Goal: Task Accomplishment & Management: Use online tool/utility

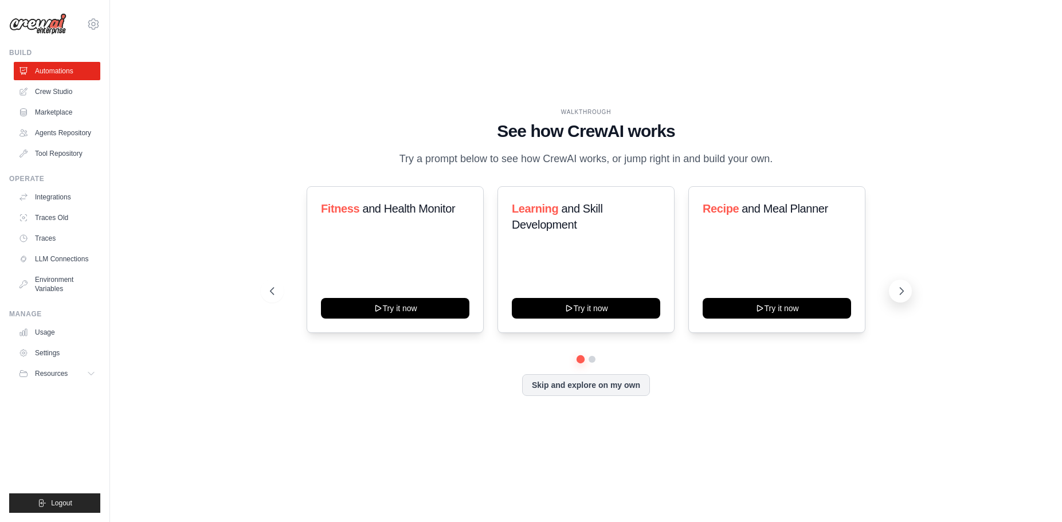
click at [899, 287] on icon at bounding box center [901, 290] width 11 height 11
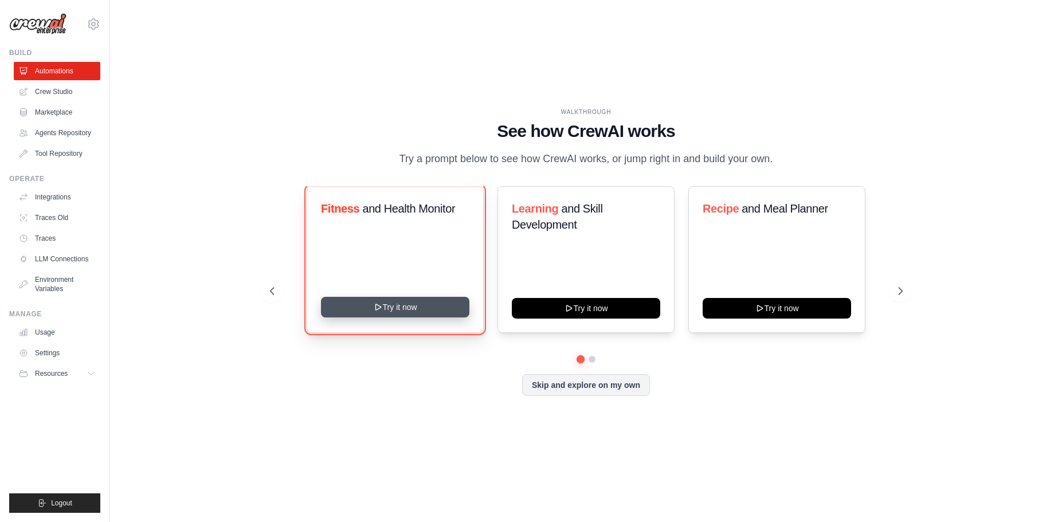
click at [438, 311] on button "Try it now" at bounding box center [395, 307] width 148 height 21
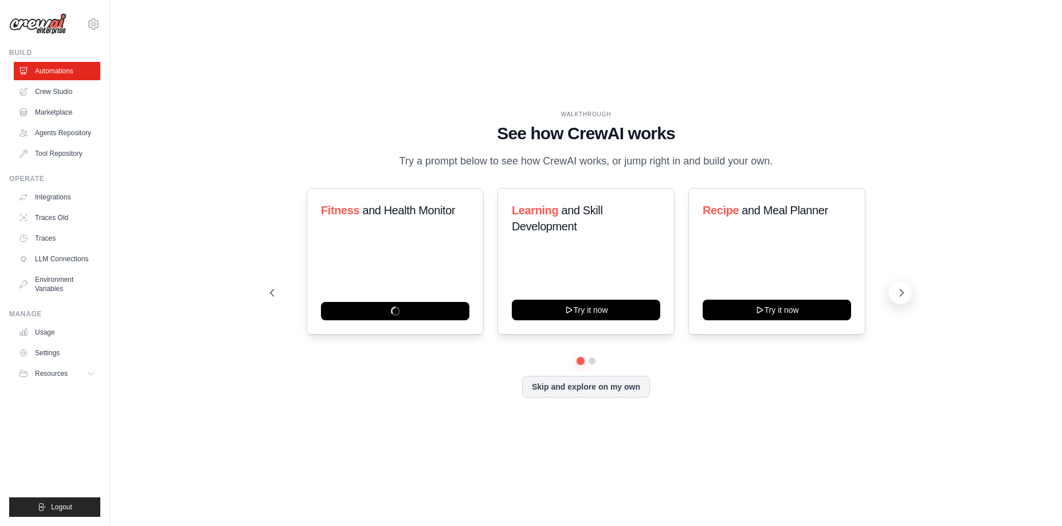
click at [901, 295] on icon at bounding box center [901, 292] width 3 height 7
click at [615, 384] on button "Skip and explore on my own" at bounding box center [586, 386] width 128 height 22
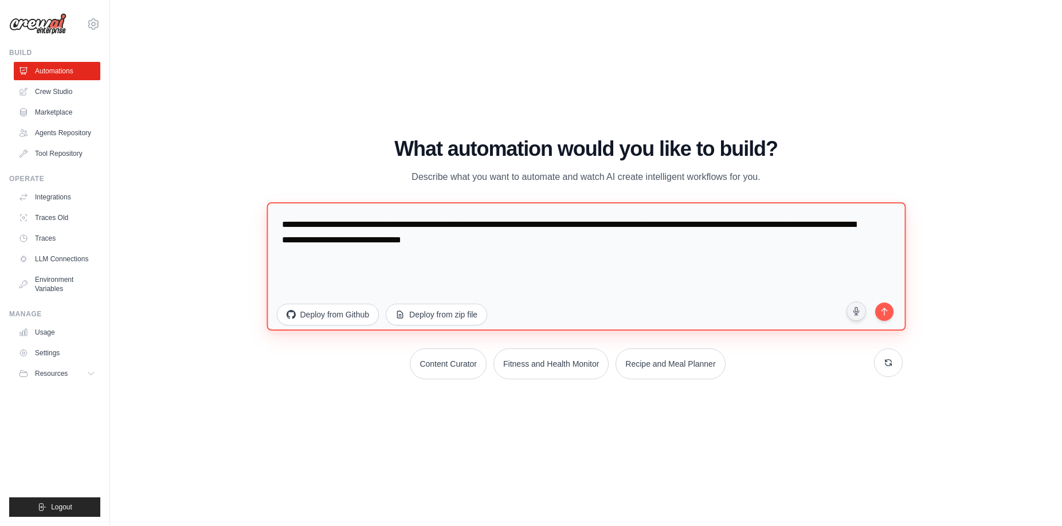
click at [360, 230] on textarea "**********" at bounding box center [585, 266] width 639 height 128
drag, startPoint x: 358, startPoint y: 225, endPoint x: 540, endPoint y: 244, distance: 183.8
click at [540, 244] on textarea "**********" at bounding box center [585, 266] width 639 height 128
paste textarea "**********"
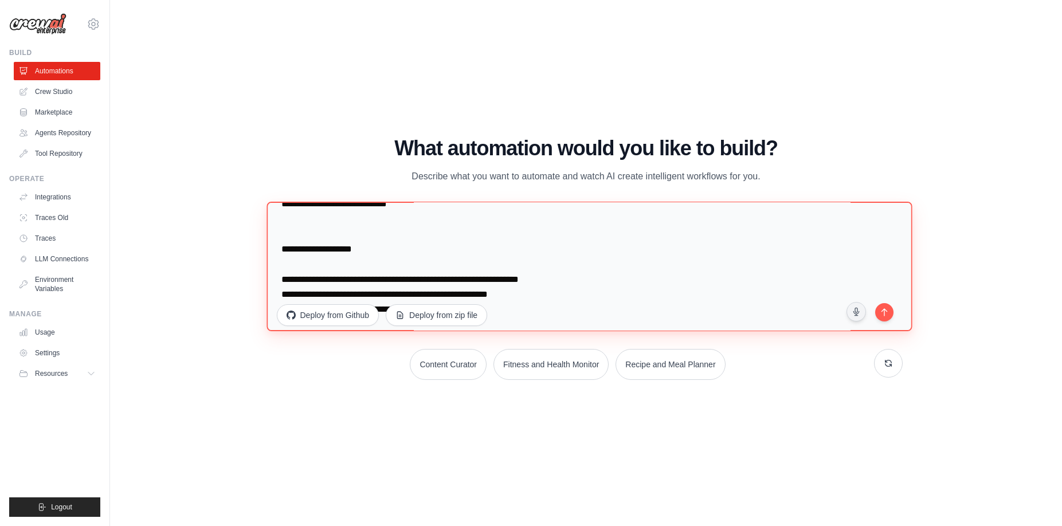
scroll to position [1468, 0]
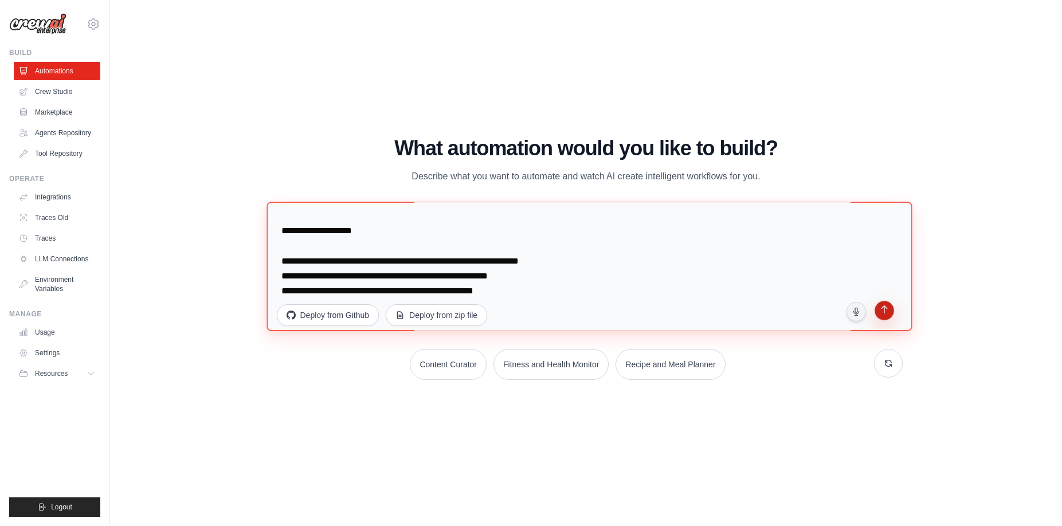
type textarea "**********"
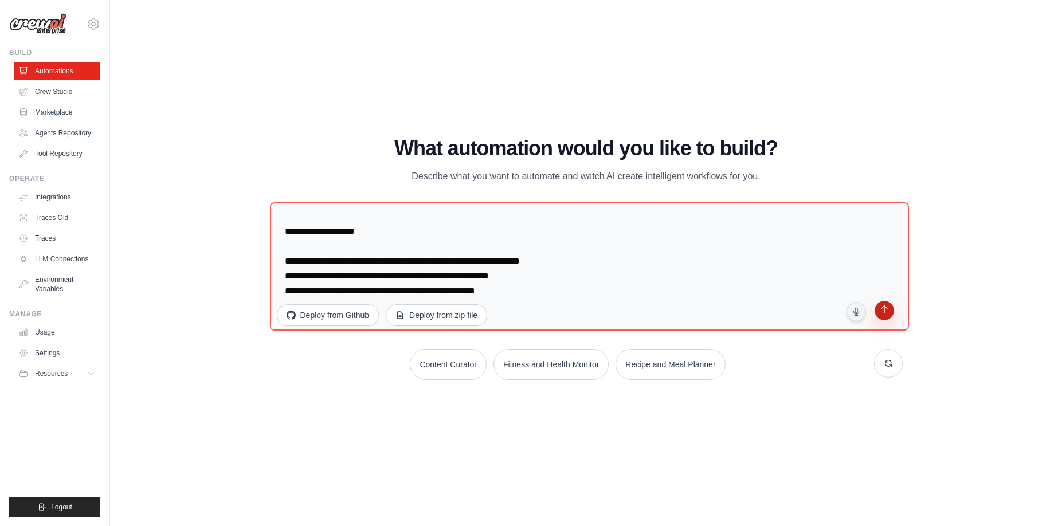
click at [884, 311] on icon "submit" at bounding box center [883, 310] width 11 height 11
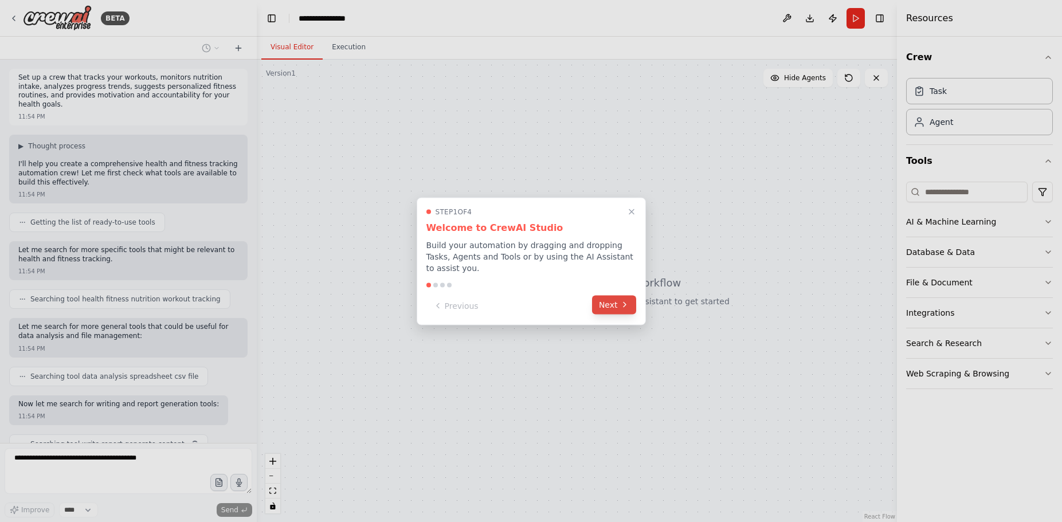
scroll to position [38, 0]
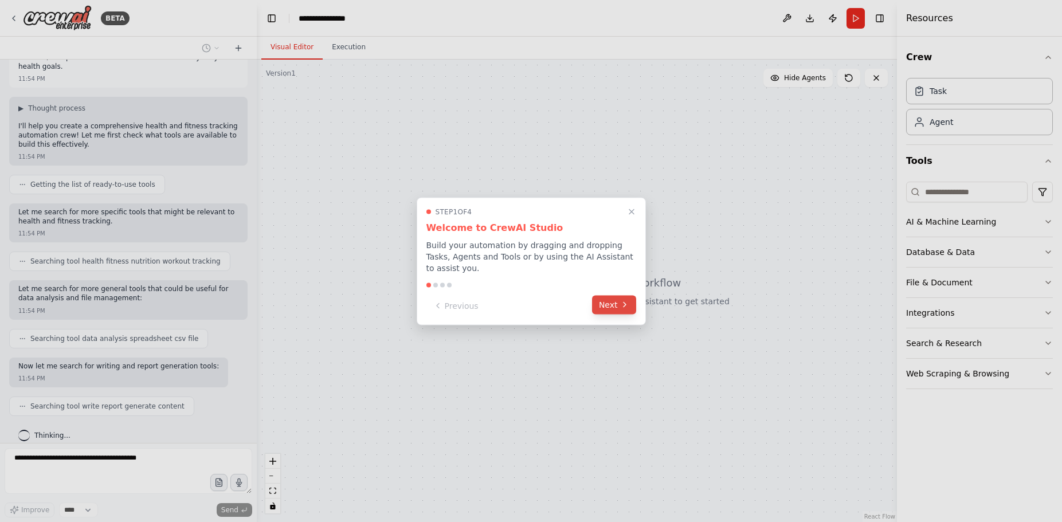
click at [612, 295] on button "Next" at bounding box center [614, 304] width 44 height 19
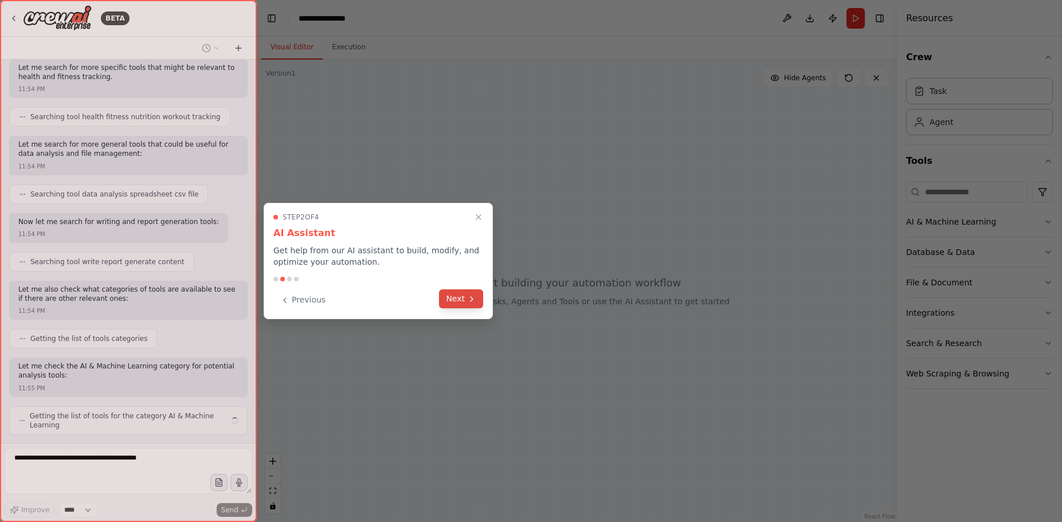
scroll to position [191, 0]
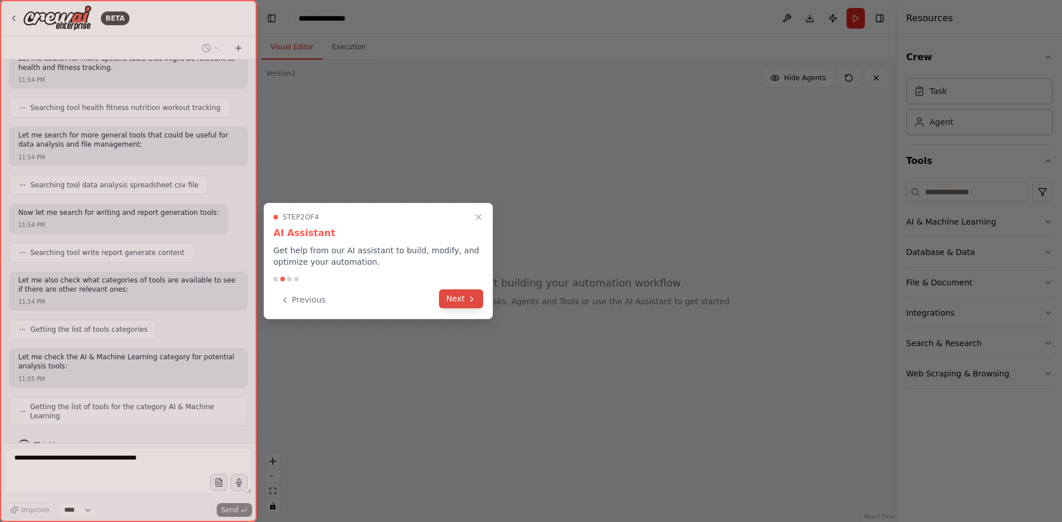
click at [468, 297] on icon at bounding box center [471, 299] width 9 height 9
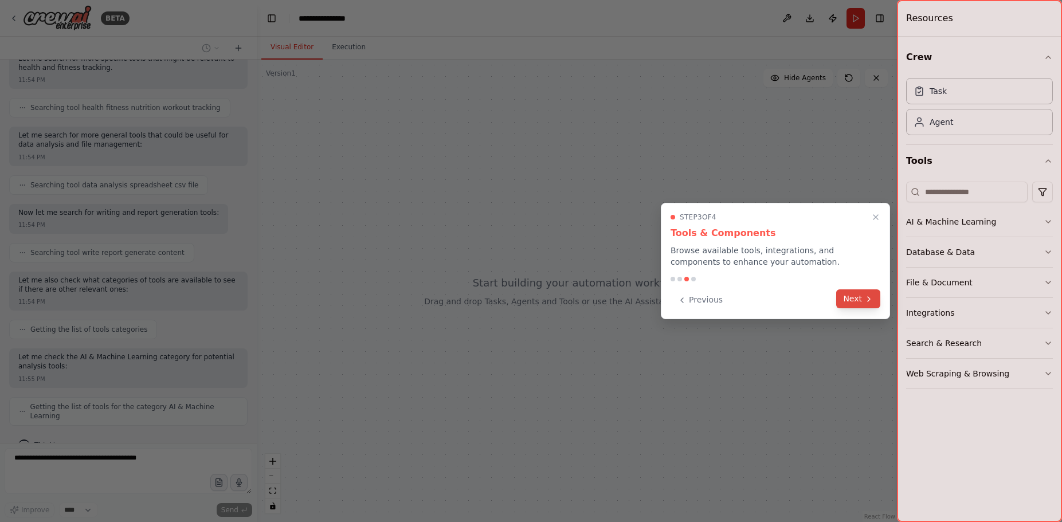
click at [861, 296] on button "Next" at bounding box center [858, 298] width 44 height 19
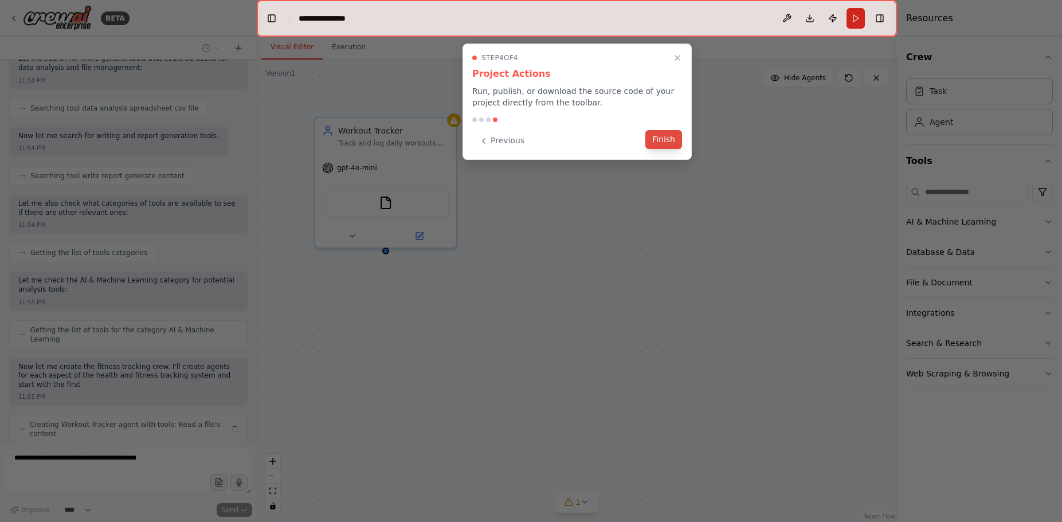
scroll to position [277, 0]
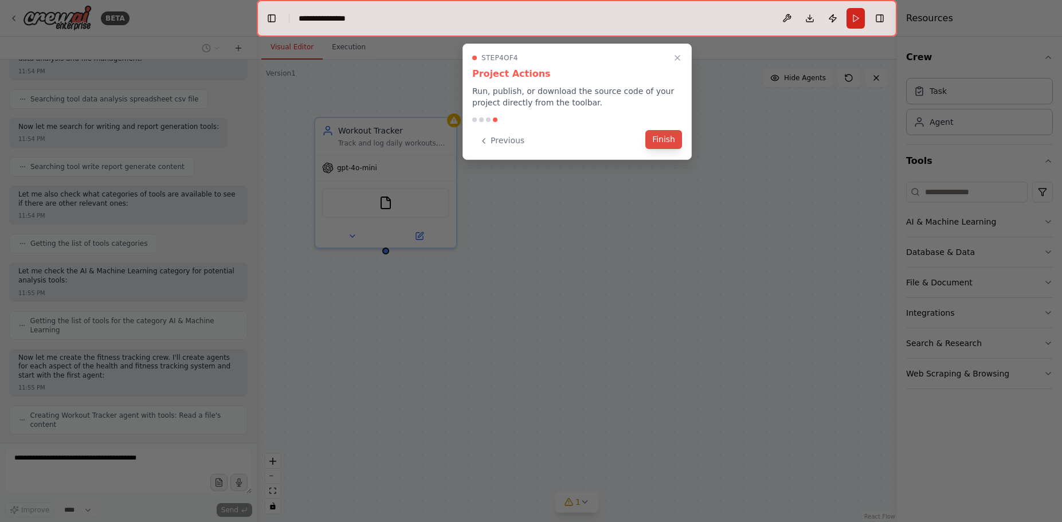
click at [666, 139] on button "Finish" at bounding box center [663, 139] width 37 height 19
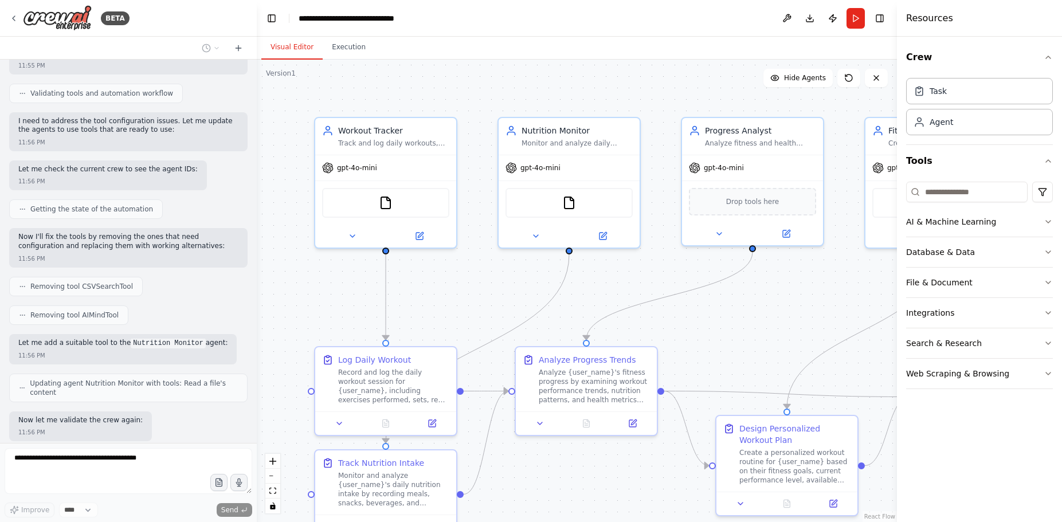
scroll to position [1078, 0]
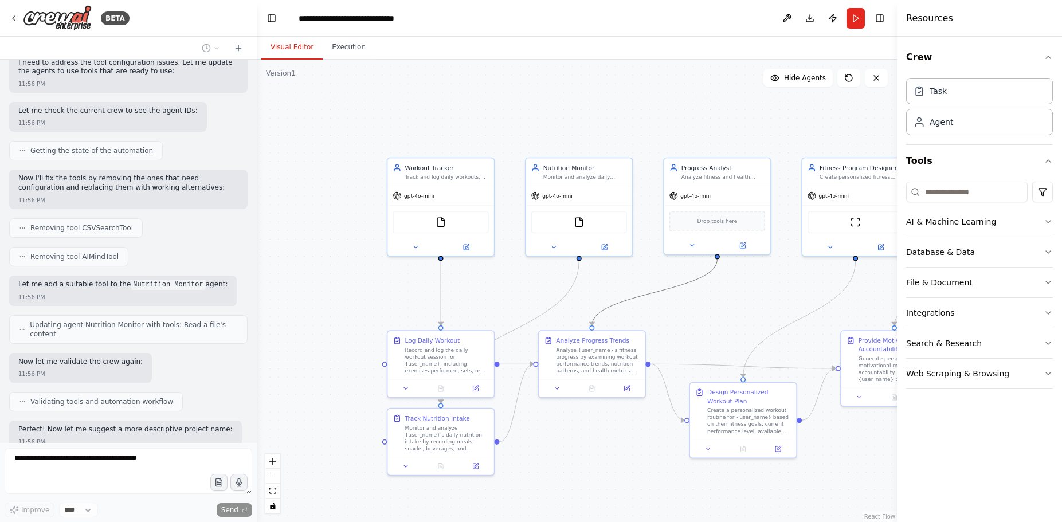
drag, startPoint x: 653, startPoint y: 295, endPoint x: 529, endPoint y: 281, distance: 124.0
click at [529, 281] on div ".deletable-edge-delete-btn { width: 20px; height: 20px; border: 0px solid #ffff…" at bounding box center [577, 291] width 640 height 462
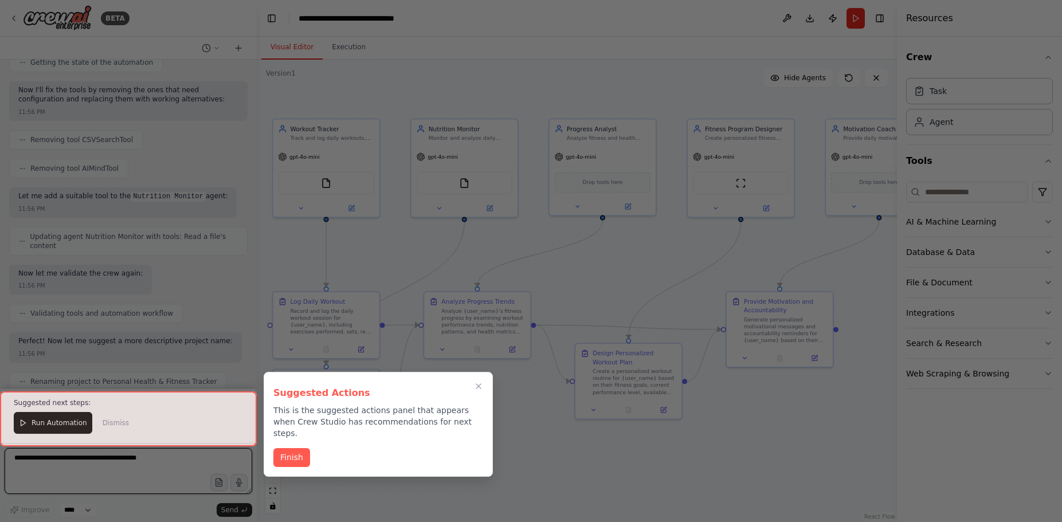
drag, startPoint x: 533, startPoint y: 274, endPoint x: 418, endPoint y: 235, distance: 121.1
click at [418, 235] on div ".deletable-edge-delete-btn { width: 20px; height: 20px; border: 0px solid #ffff…" at bounding box center [577, 291] width 640 height 462
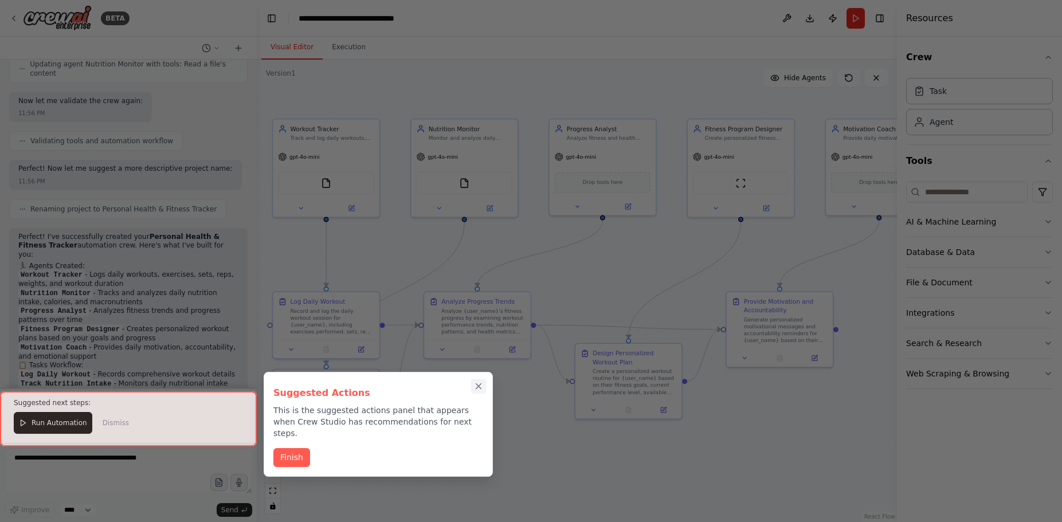
click at [477, 386] on icon "Close walkthrough" at bounding box center [478, 386] width 5 height 5
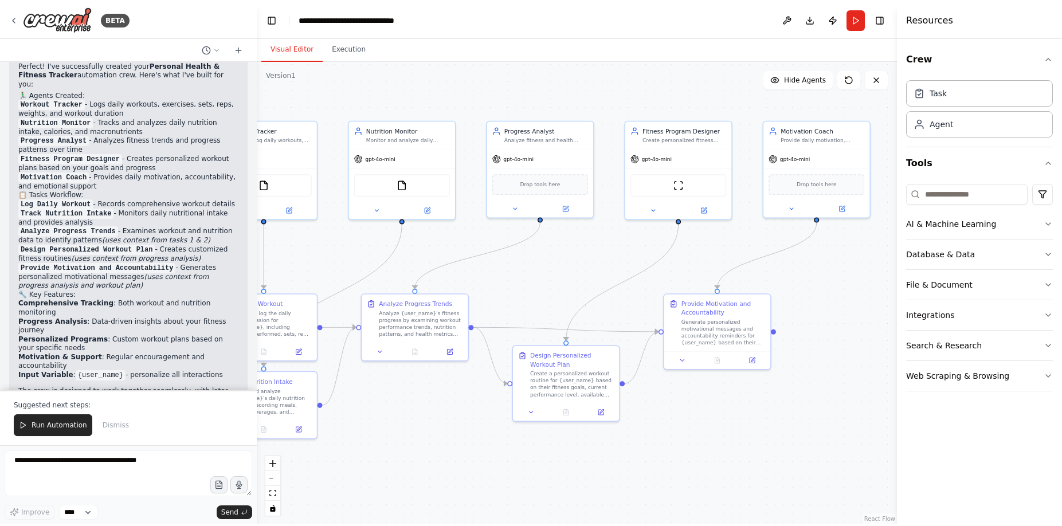
scroll to position [1520, 0]
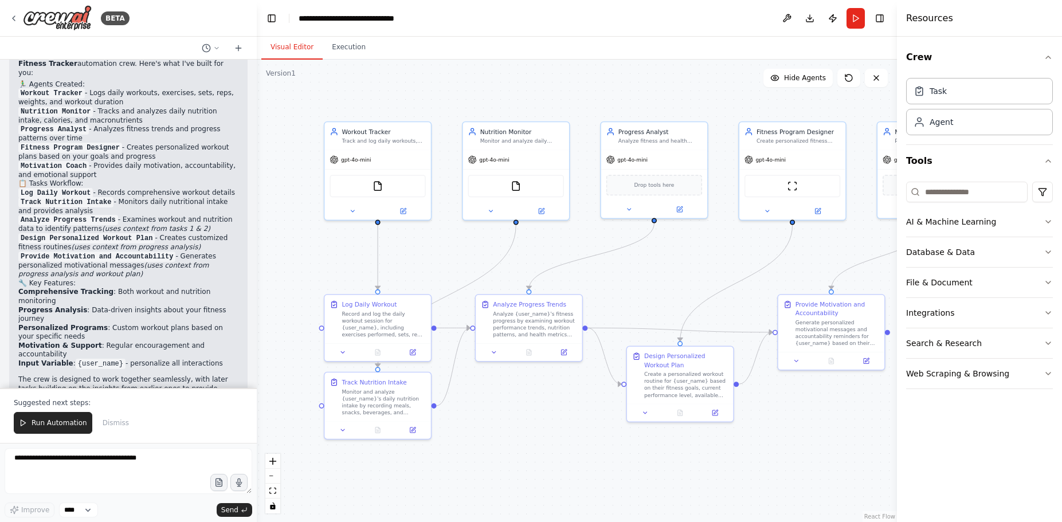
drag, startPoint x: 640, startPoint y: 268, endPoint x: 695, endPoint y: 271, distance: 54.5
click at [695, 271] on div ".deletable-edge-delete-btn { width: 20px; height: 20px; border: 0px solid #ffff…" at bounding box center [577, 291] width 640 height 462
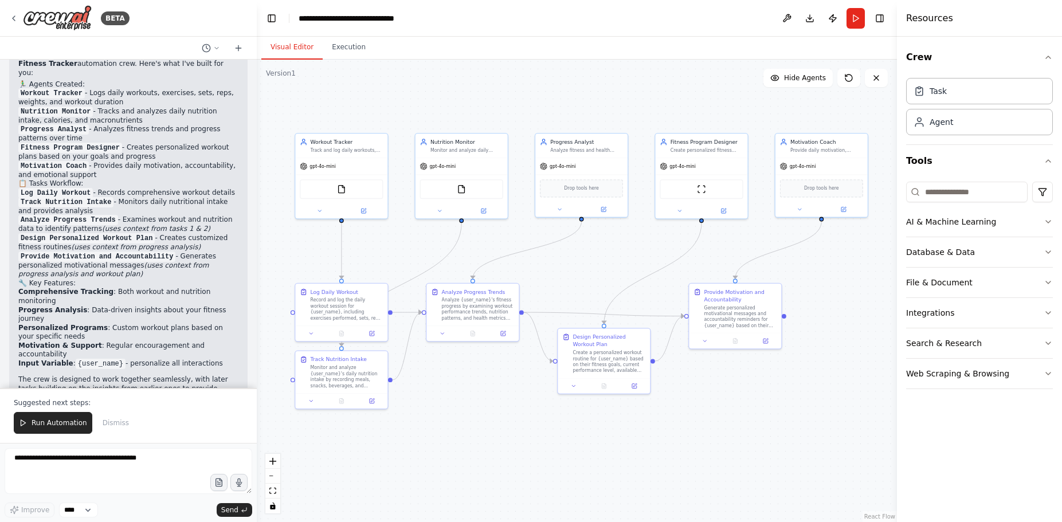
drag, startPoint x: 689, startPoint y: 274, endPoint x: 611, endPoint y: 266, distance: 78.3
click at [611, 266] on div ".deletable-edge-delete-btn { width: 20px; height: 20px; border: 0px solid #ffff…" at bounding box center [577, 291] width 640 height 462
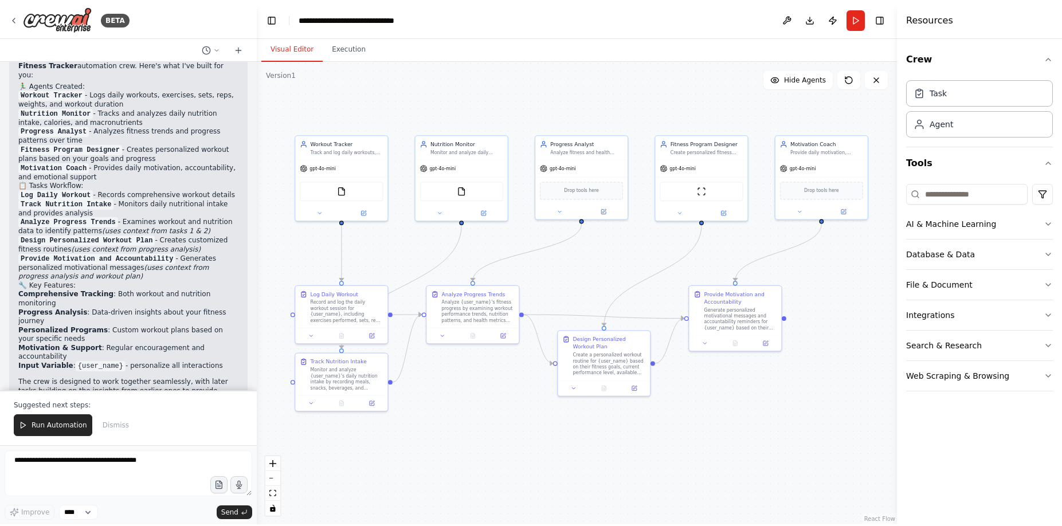
scroll to position [1516, 0]
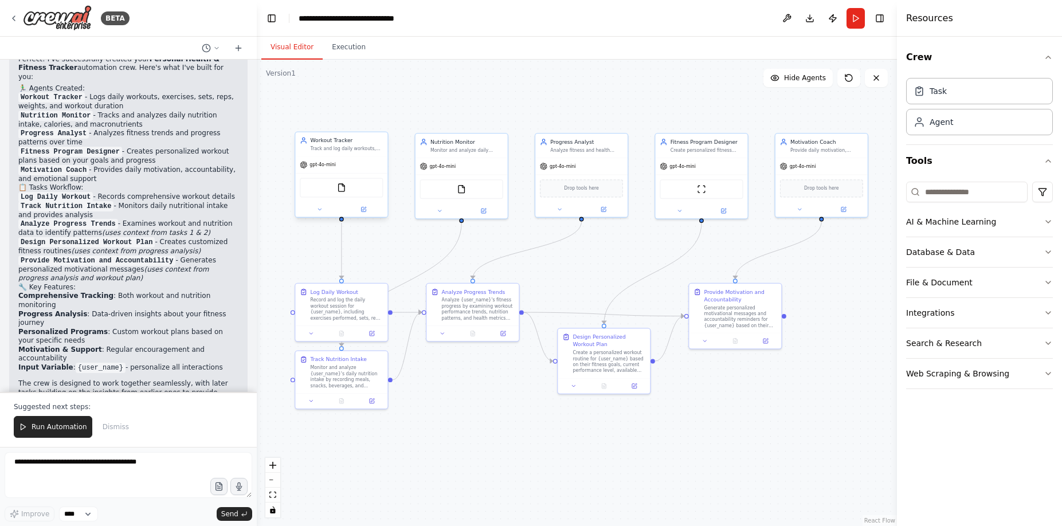
click at [323, 144] on div "Workout Tracker Track and log daily workouts, exercises, sets, reps, weights, a…" at bounding box center [347, 144] width 73 height 15
click at [53, 427] on span "Run Automation" at bounding box center [60, 426] width 56 height 9
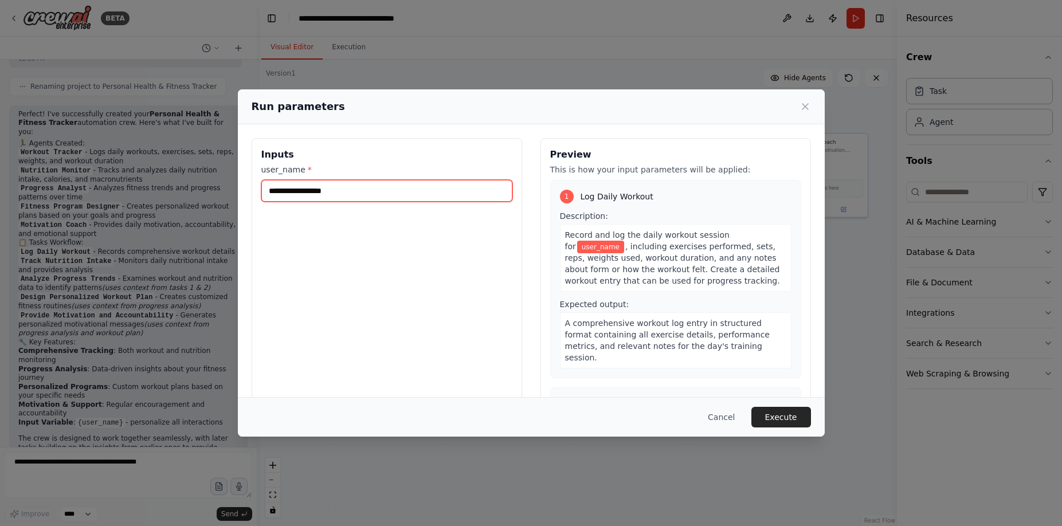
click at [352, 195] on input "user_name *" at bounding box center [386, 191] width 251 height 22
type input "***"
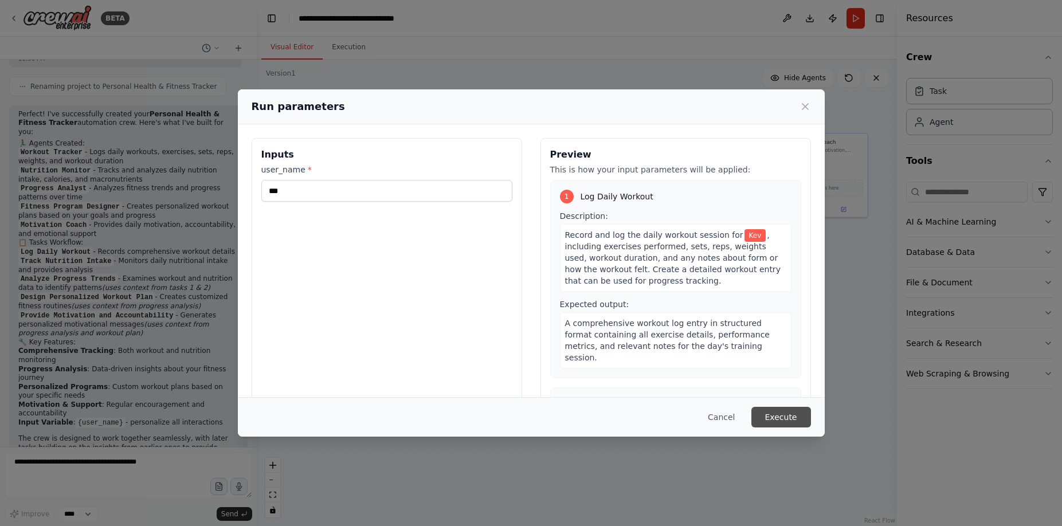
click at [792, 419] on button "Execute" at bounding box center [781, 417] width 60 height 21
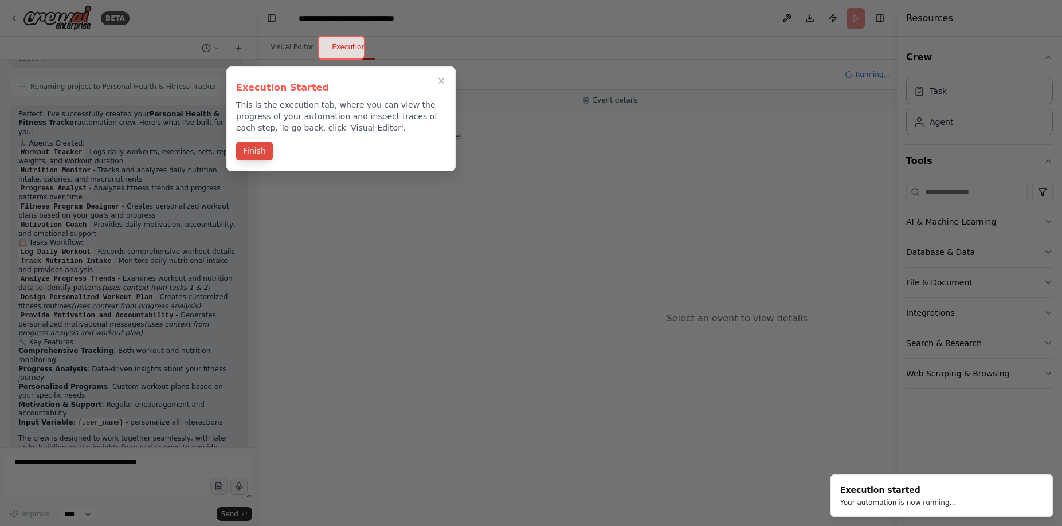
click at [249, 152] on button "Finish" at bounding box center [254, 151] width 37 height 19
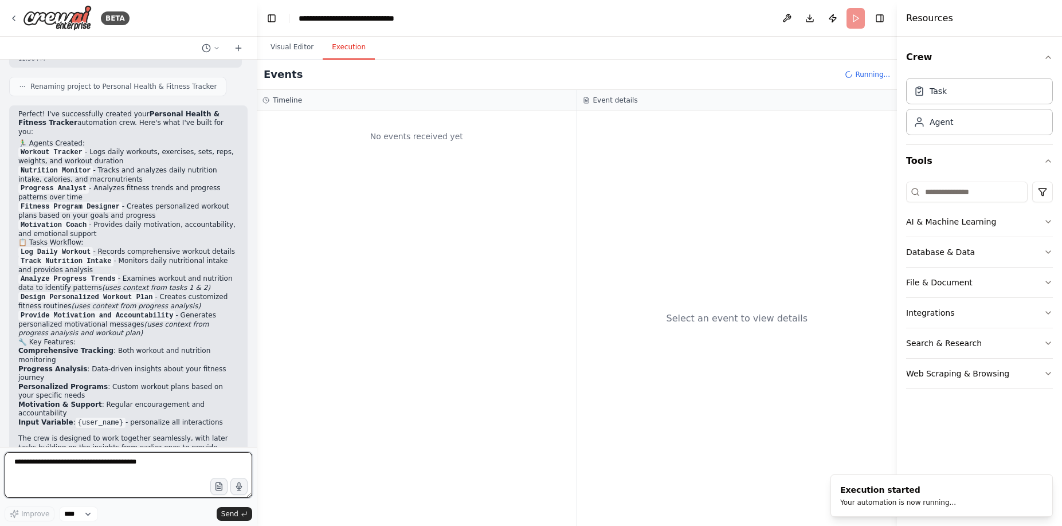
click at [111, 466] on textarea at bounding box center [129, 475] width 248 height 46
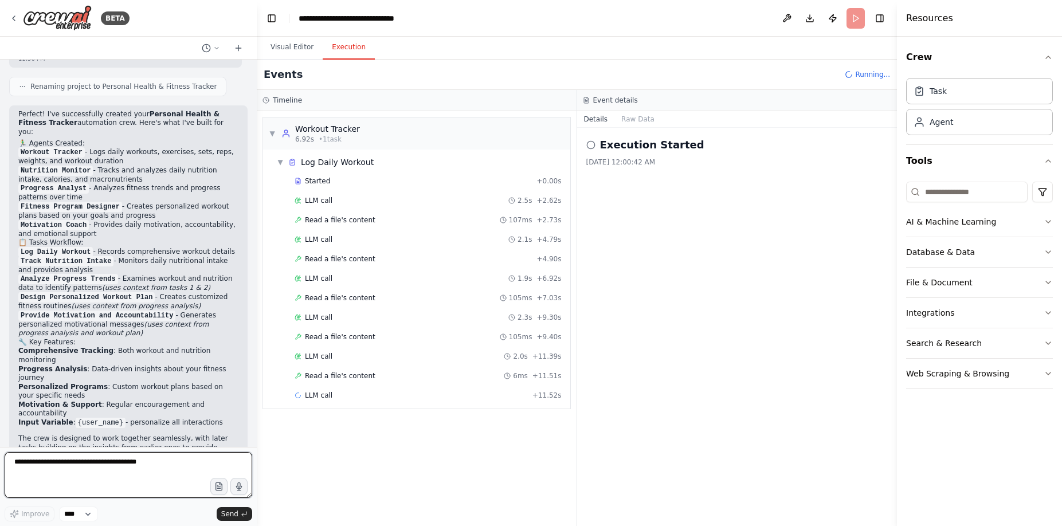
click at [23, 465] on textarea at bounding box center [129, 475] width 248 height 46
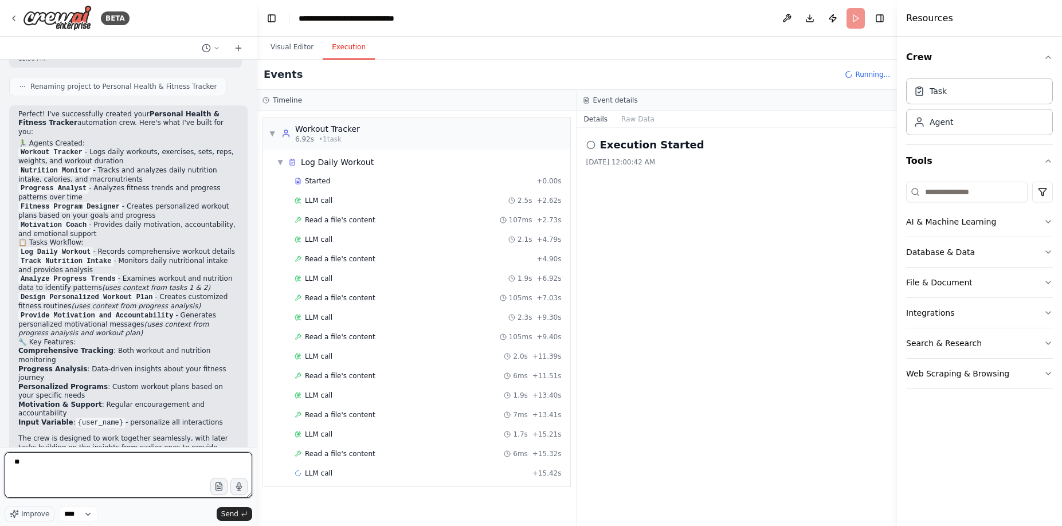
type textarea "*"
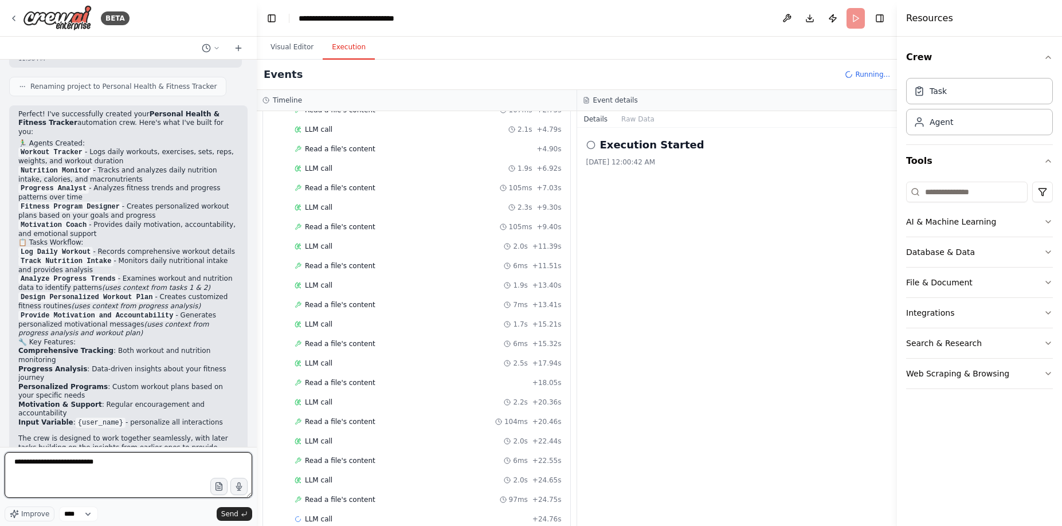
scroll to position [130, 0]
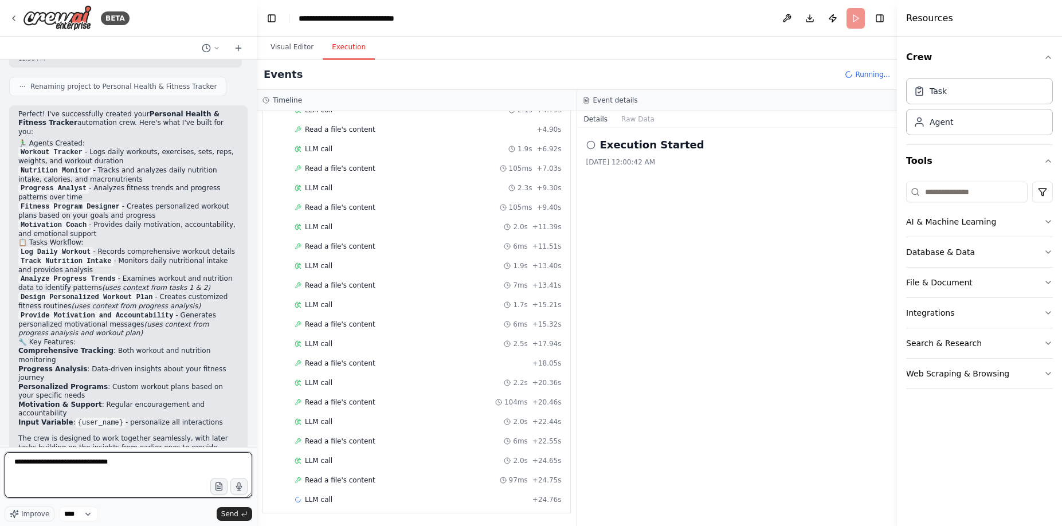
type textarea "**********"
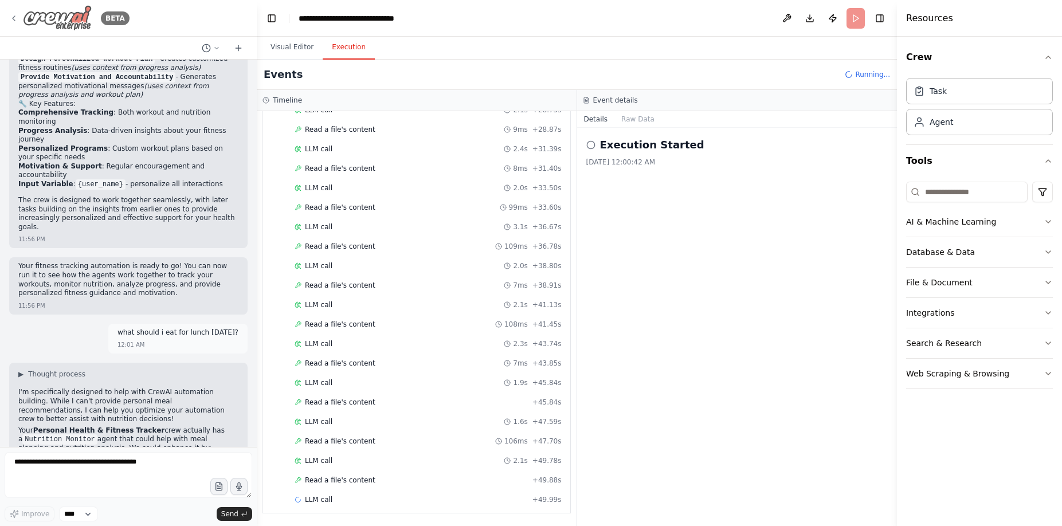
scroll to position [597, 0]
click at [62, 16] on img at bounding box center [57, 18] width 69 height 26
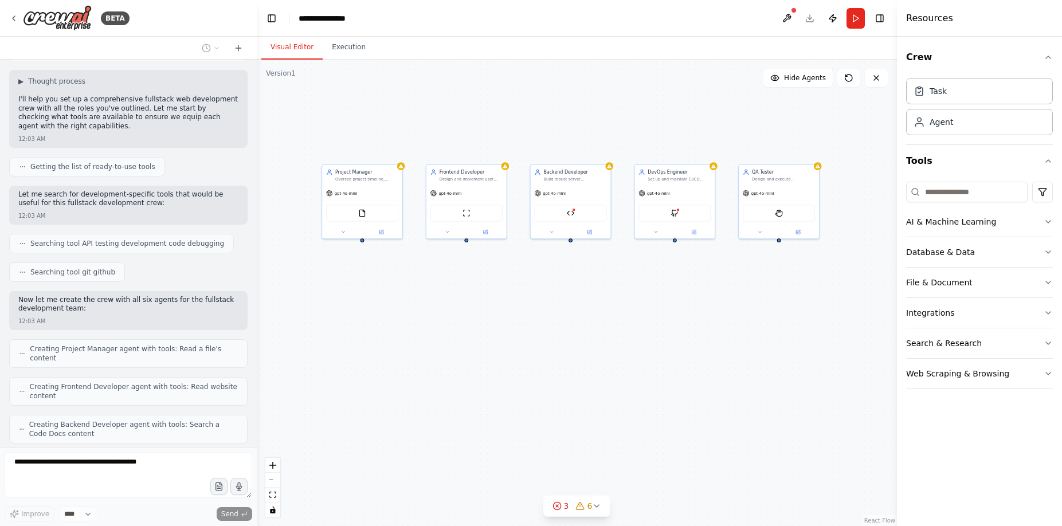
scroll to position [707, 0]
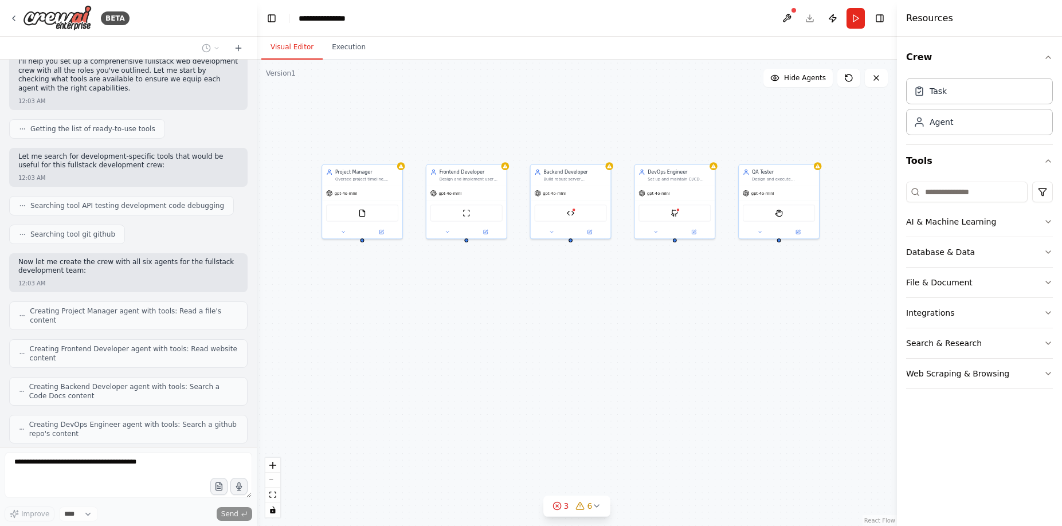
drag, startPoint x: 561, startPoint y: 359, endPoint x: 495, endPoint y: 315, distance: 79.8
click at [495, 315] on div "Project Manager Oversee project timeline, milestones, and team coordination for…" at bounding box center [577, 293] width 640 height 466
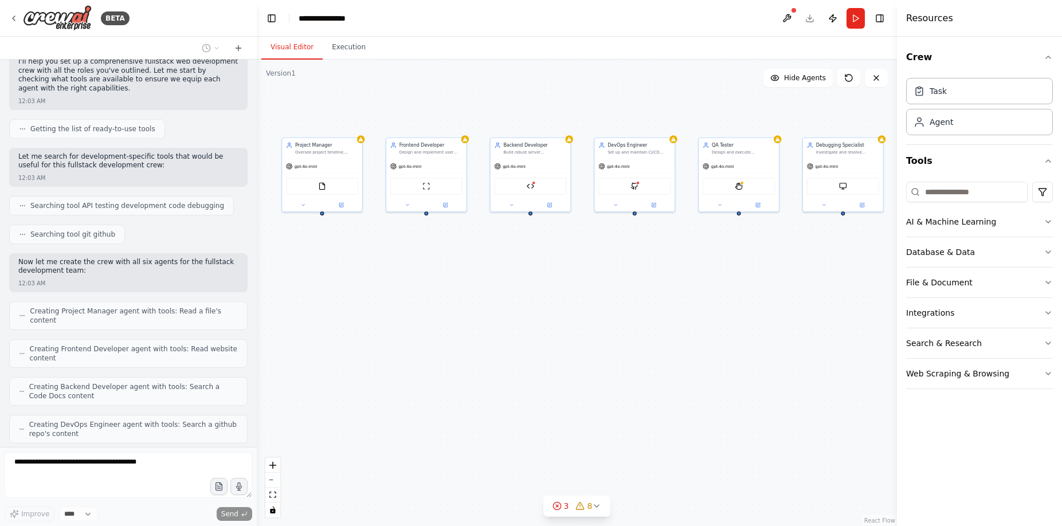
drag, startPoint x: 593, startPoint y: 327, endPoint x: 554, endPoint y: 300, distance: 47.4
click at [554, 300] on div "Project Manager Oversee project timeline, milestones, and team coordination for…" at bounding box center [577, 293] width 640 height 466
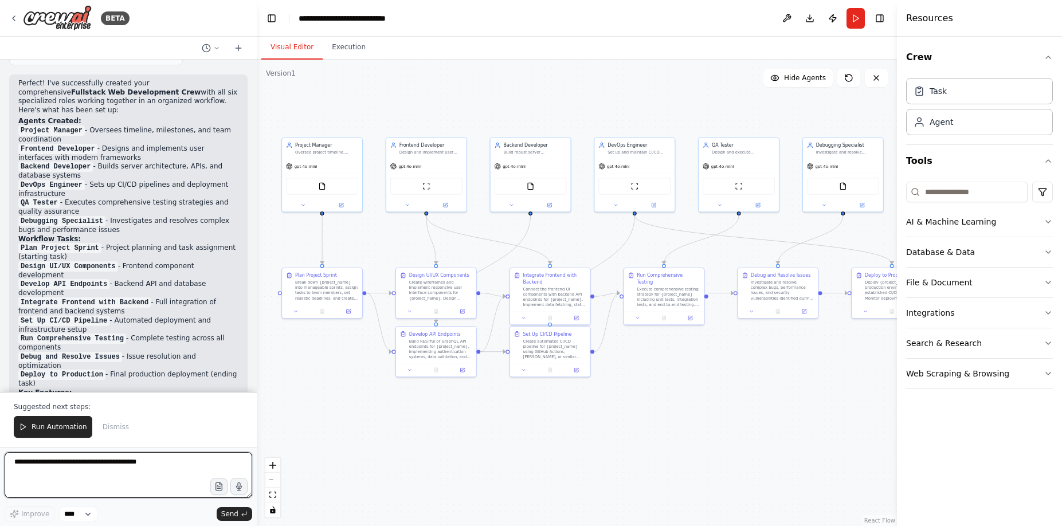
scroll to position [2081, 0]
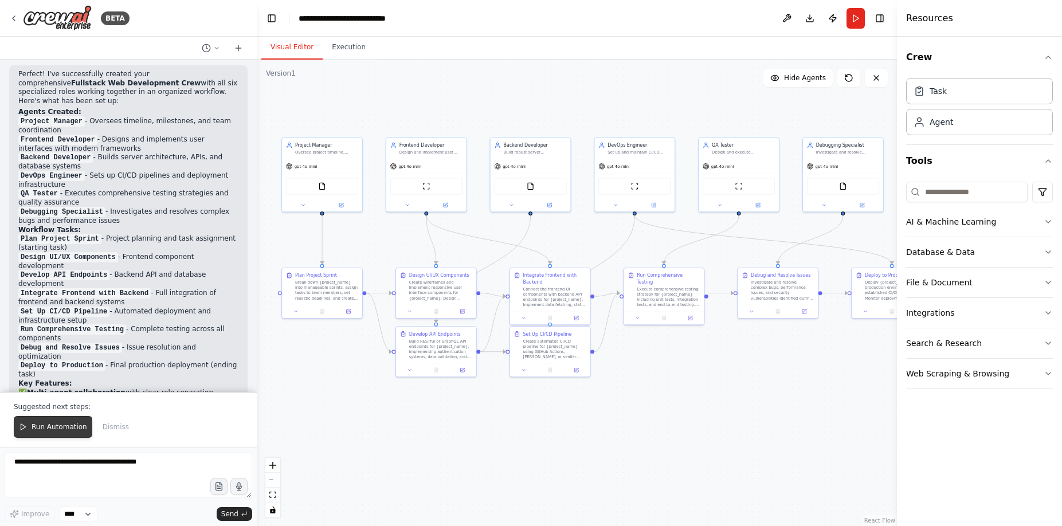
click at [61, 429] on span "Run Automation" at bounding box center [60, 426] width 56 height 9
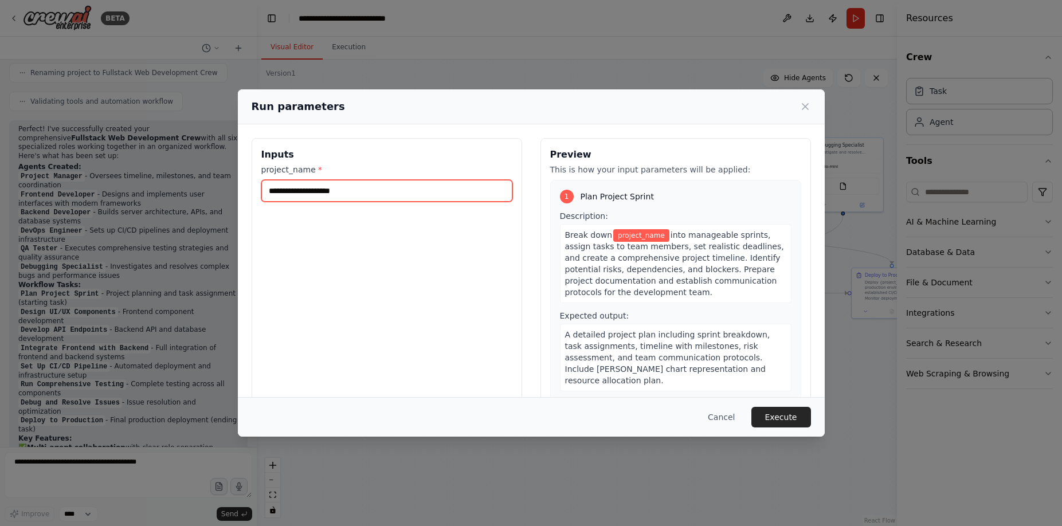
drag, startPoint x: 340, startPoint y: 195, endPoint x: 253, endPoint y: 198, distance: 87.1
click at [261, 198] on input "project_name *" at bounding box center [386, 191] width 251 height 22
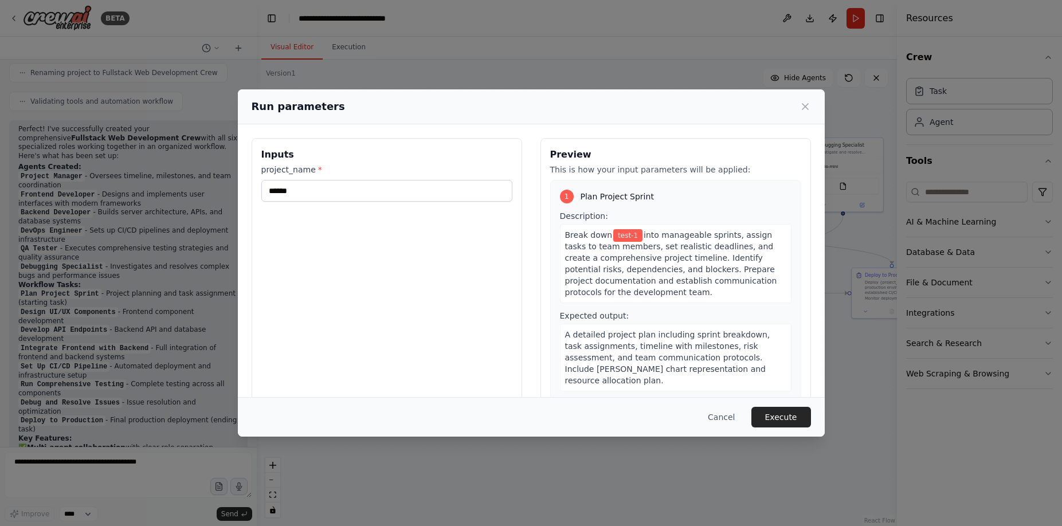
click at [580, 232] on span "Break down" at bounding box center [589, 234] width 48 height 9
drag, startPoint x: 565, startPoint y: 234, endPoint x: 626, endPoint y: 297, distance: 87.1
click at [626, 297] on div "Break down test-1 into manageable sprints, assign tasks to team members, set re…" at bounding box center [676, 263] width 232 height 79
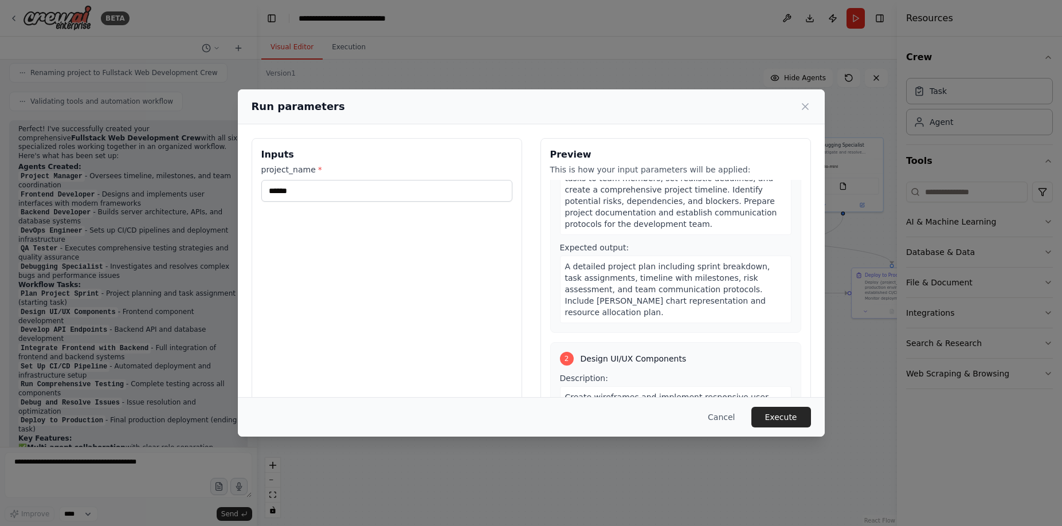
scroll to position [0, 0]
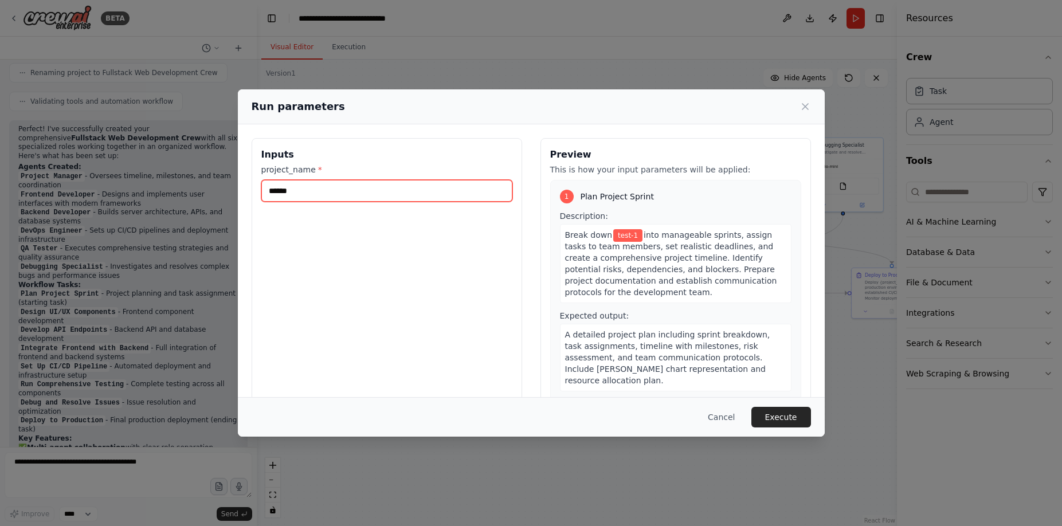
drag, startPoint x: 357, startPoint y: 190, endPoint x: 238, endPoint y: 190, distance: 118.6
click at [261, 190] on input "******" at bounding box center [386, 191] width 251 height 22
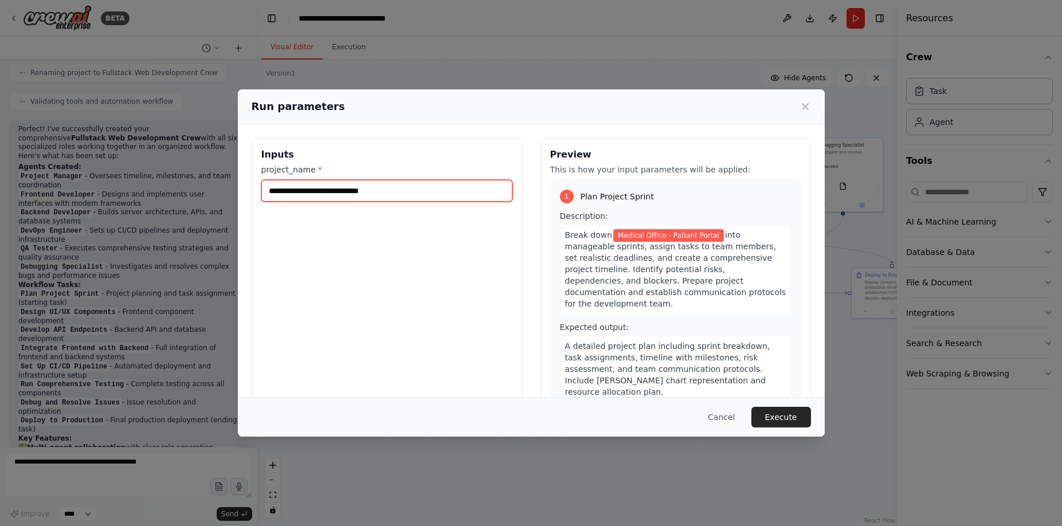
type input "**********"
click at [780, 420] on button "Execute" at bounding box center [781, 417] width 60 height 21
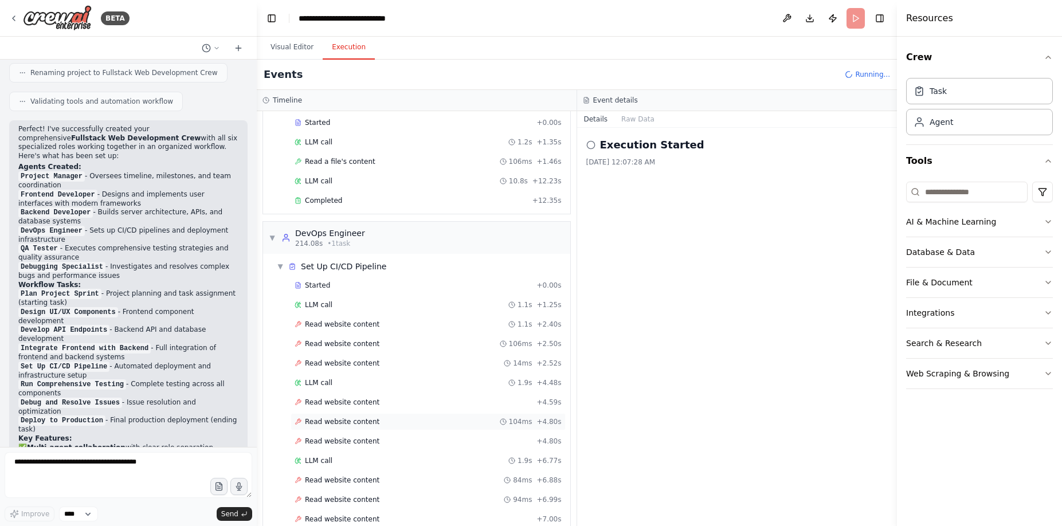
scroll to position [2840, 0]
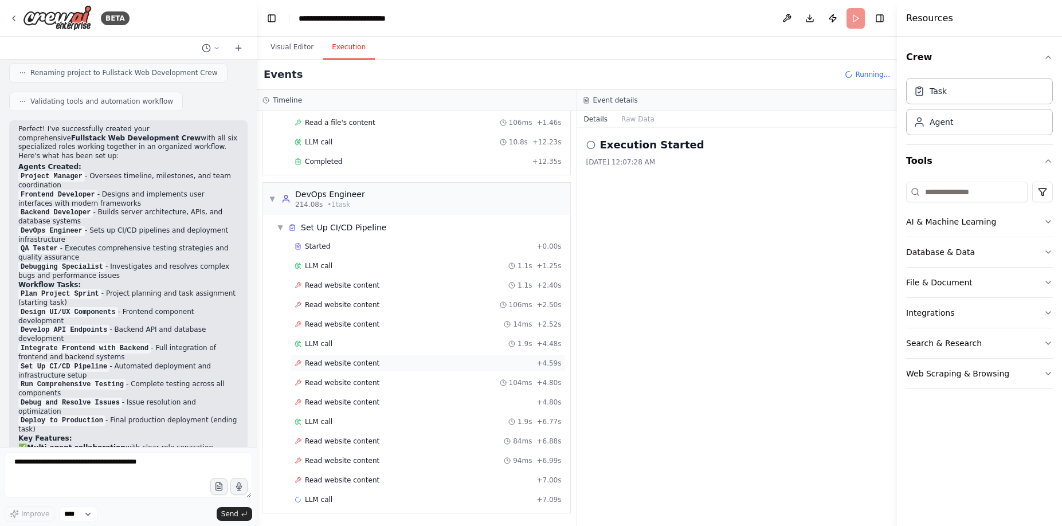
click at [373, 363] on div "Read website content + 4.59s" at bounding box center [428, 363] width 267 height 9
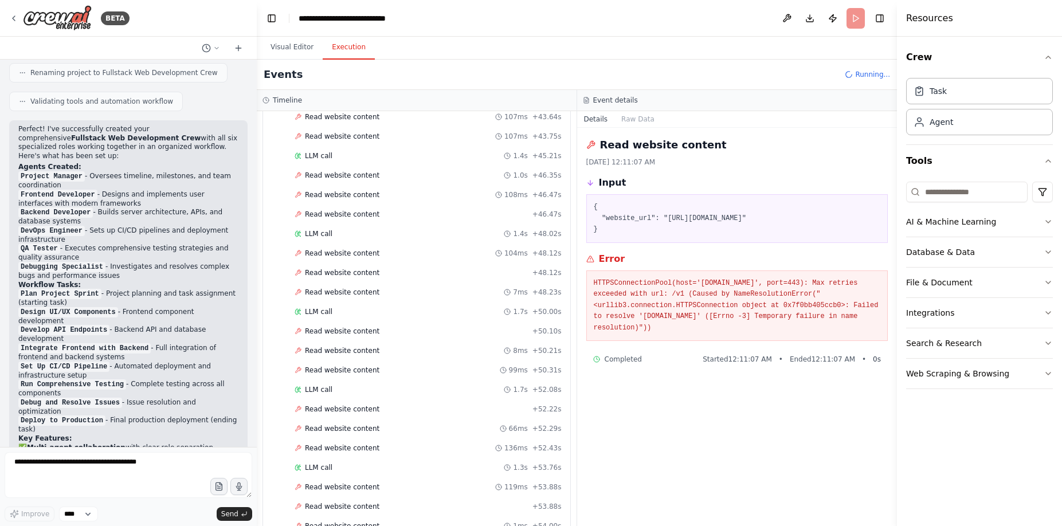
scroll to position [529, 0]
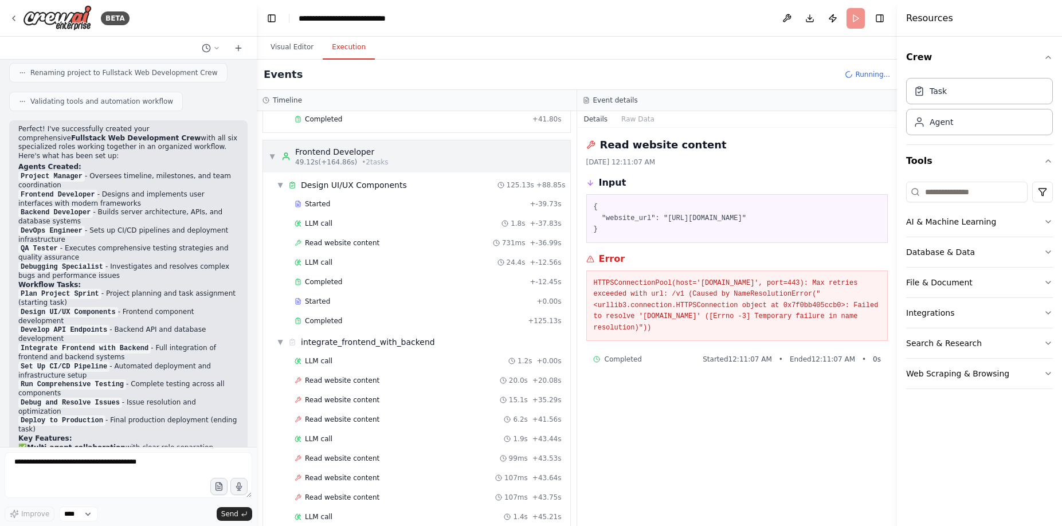
click at [364, 149] on div "Frontend Developer" at bounding box center [341, 151] width 93 height 11
click at [354, 189] on div "Design UI/UX Components" at bounding box center [354, 184] width 106 height 11
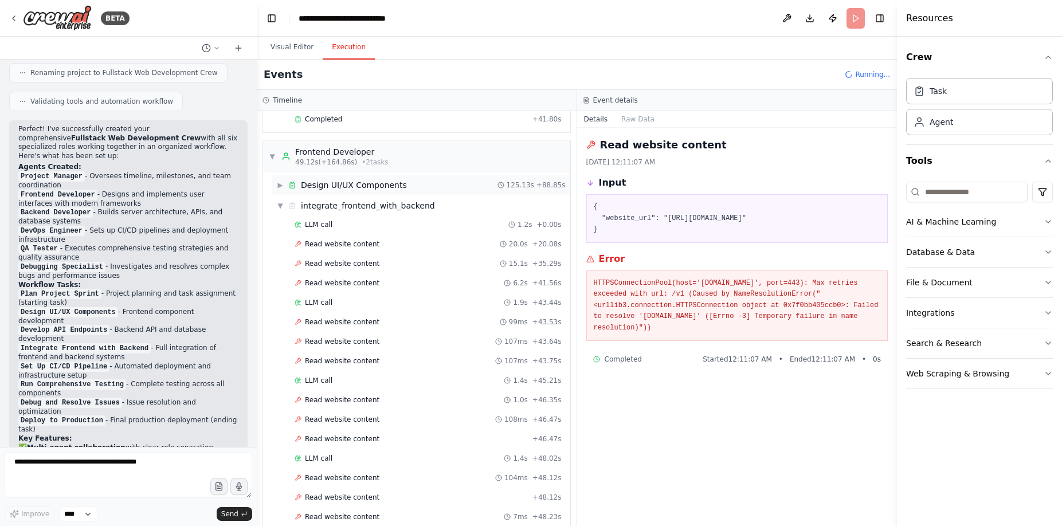
click at [354, 189] on div "Design UI/UX Components" at bounding box center [354, 184] width 106 height 11
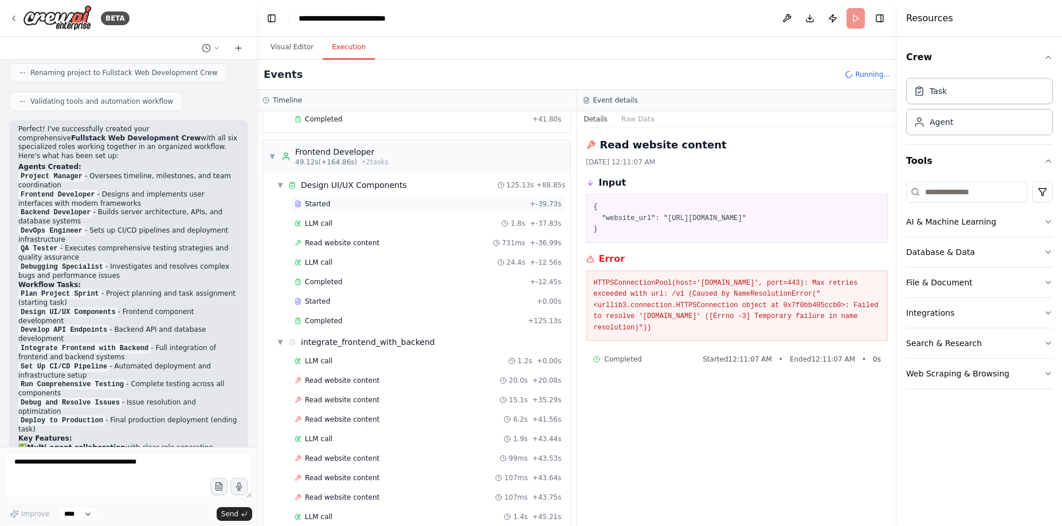
click at [336, 207] on div "Started" at bounding box center [410, 203] width 231 height 9
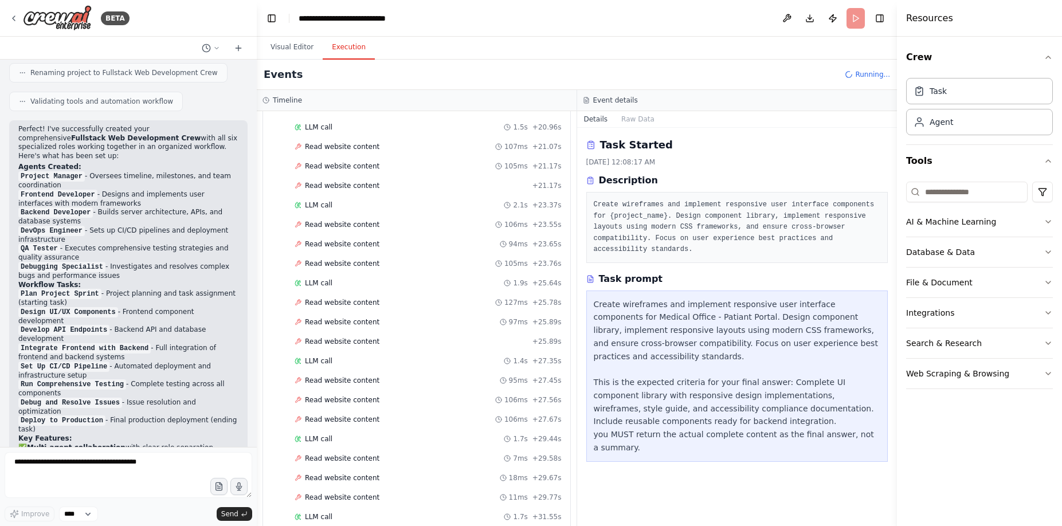
scroll to position [4133, 0]
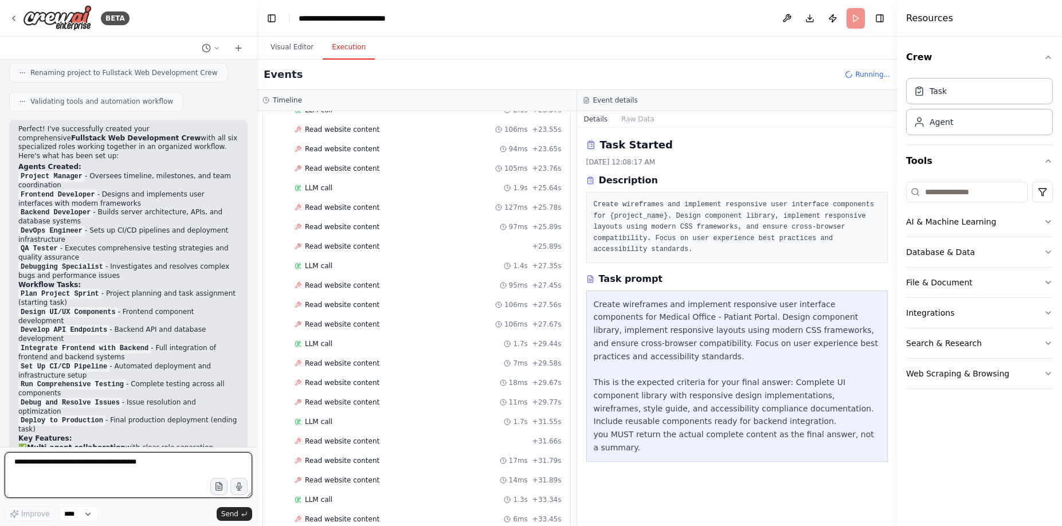
click at [84, 473] on textarea at bounding box center [129, 475] width 248 height 46
type textarea "**********"
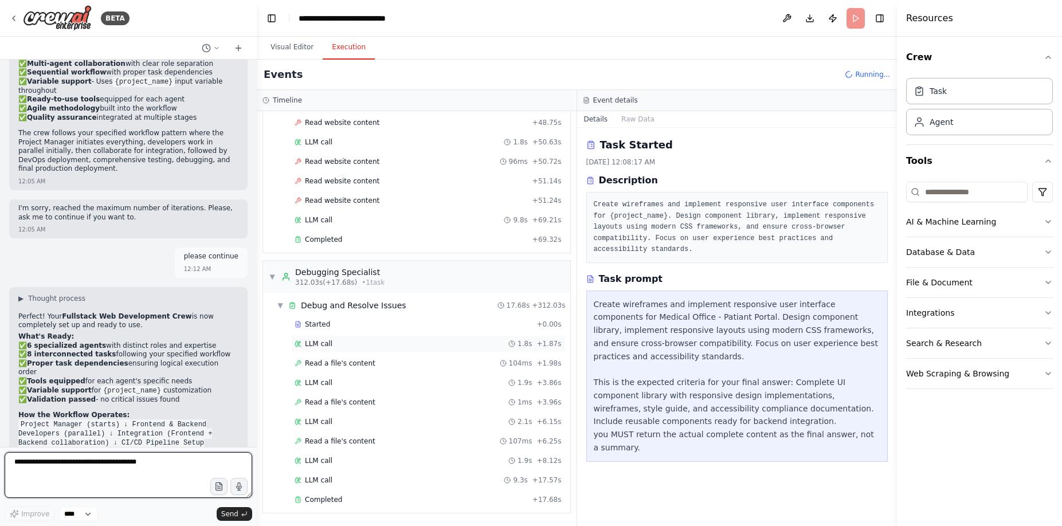
scroll to position [6849, 0]
click at [356, 498] on div "Completed" at bounding box center [411, 499] width 233 height 9
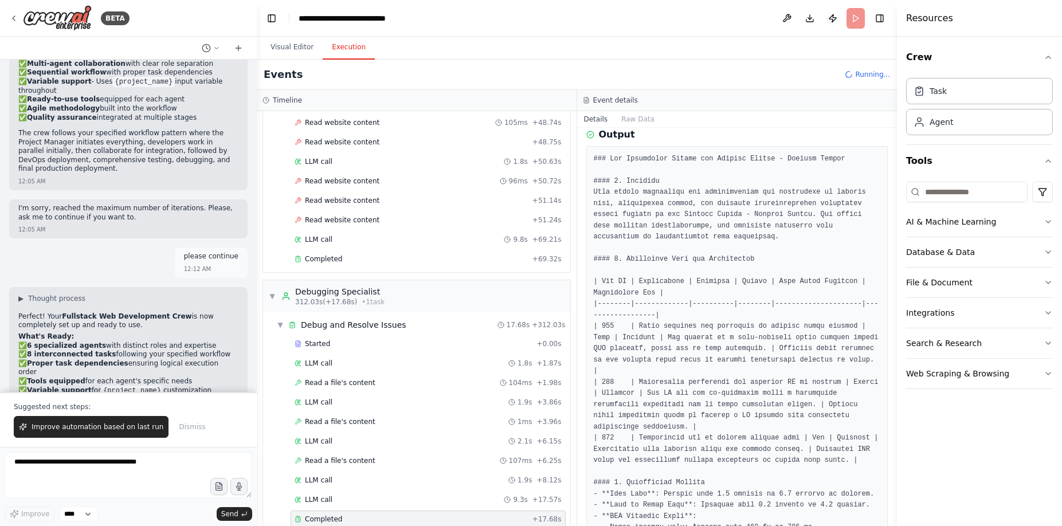
scroll to position [6868, 0]
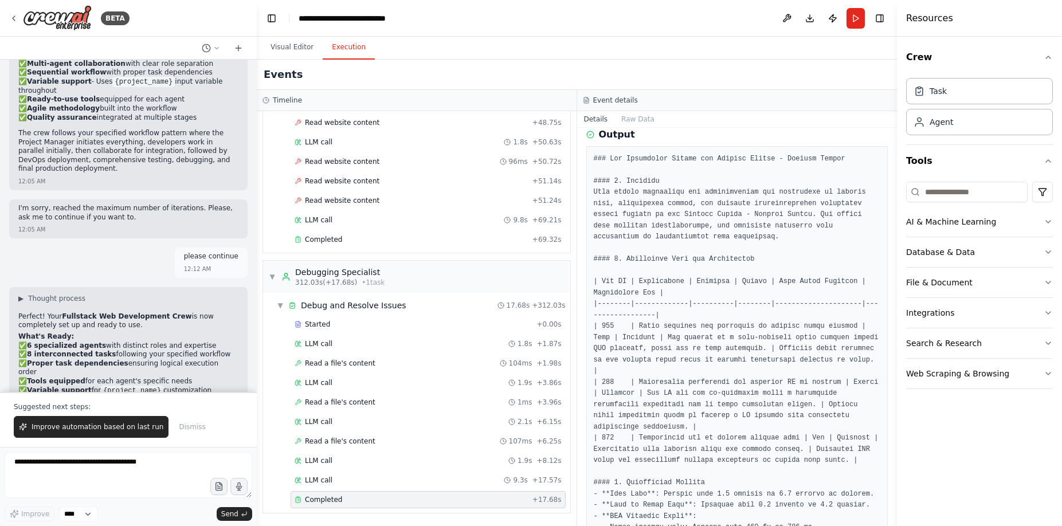
click at [843, 56] on div "Visual Editor Execution" at bounding box center [577, 48] width 640 height 23
click at [877, 22] on button "Toggle Right Sidebar" at bounding box center [880, 18] width 16 height 16
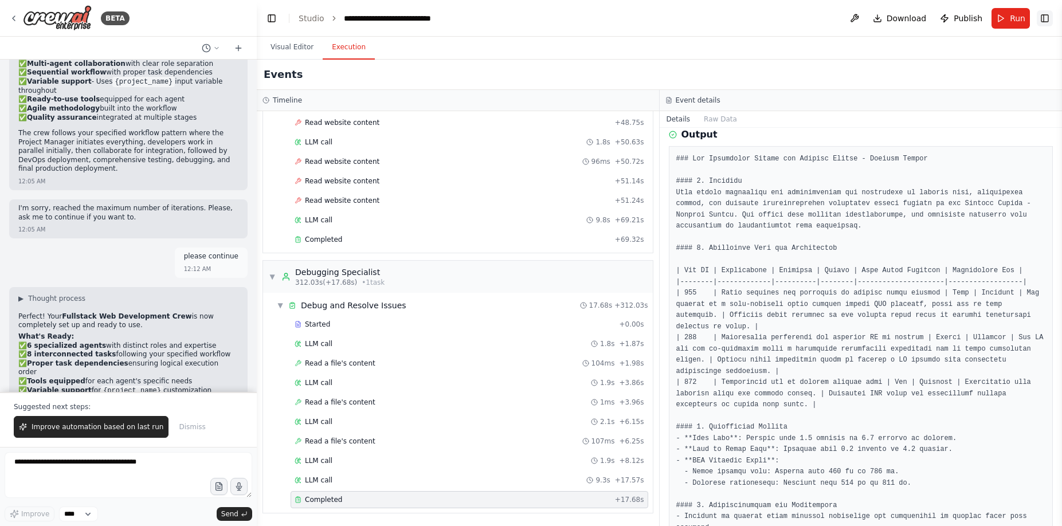
click at [1050, 17] on button "Toggle Right Sidebar" at bounding box center [1045, 18] width 16 height 16
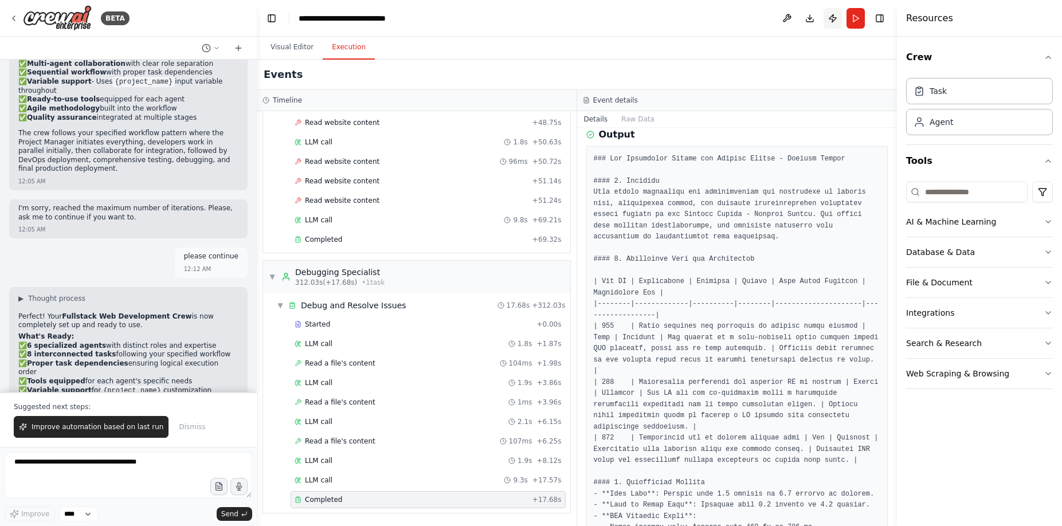
click at [831, 21] on button "Publish" at bounding box center [832, 18] width 18 height 21
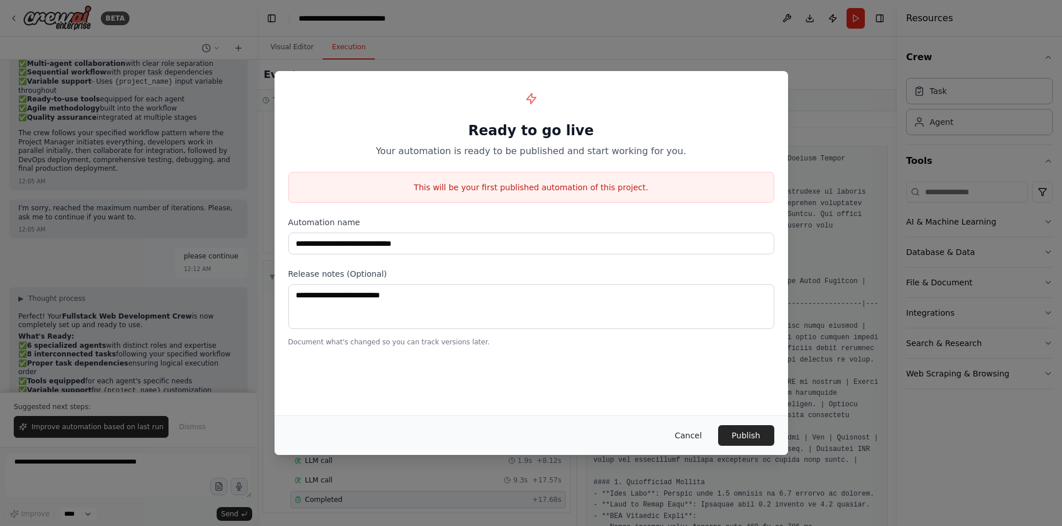
click at [701, 434] on button "Cancel" at bounding box center [687, 435] width 45 height 21
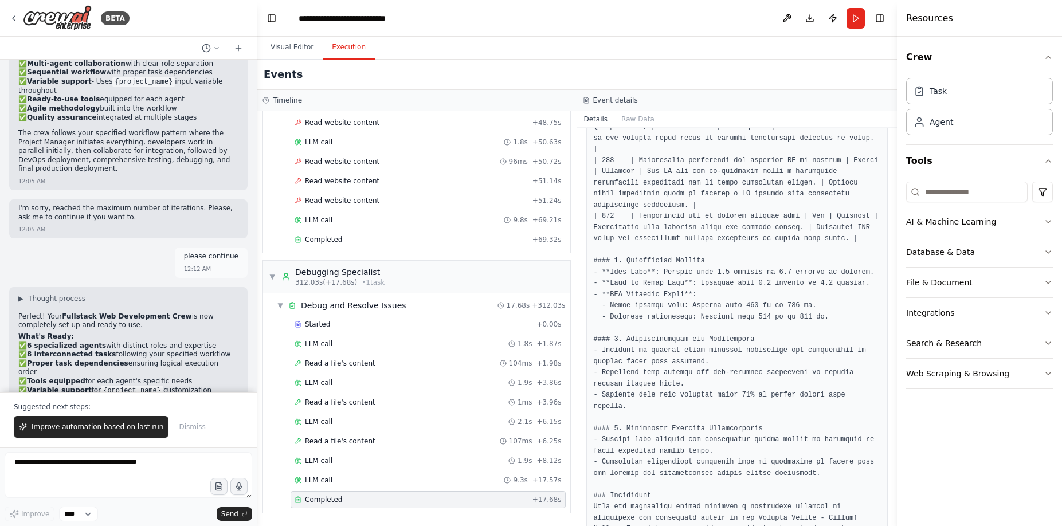
scroll to position [379, 0]
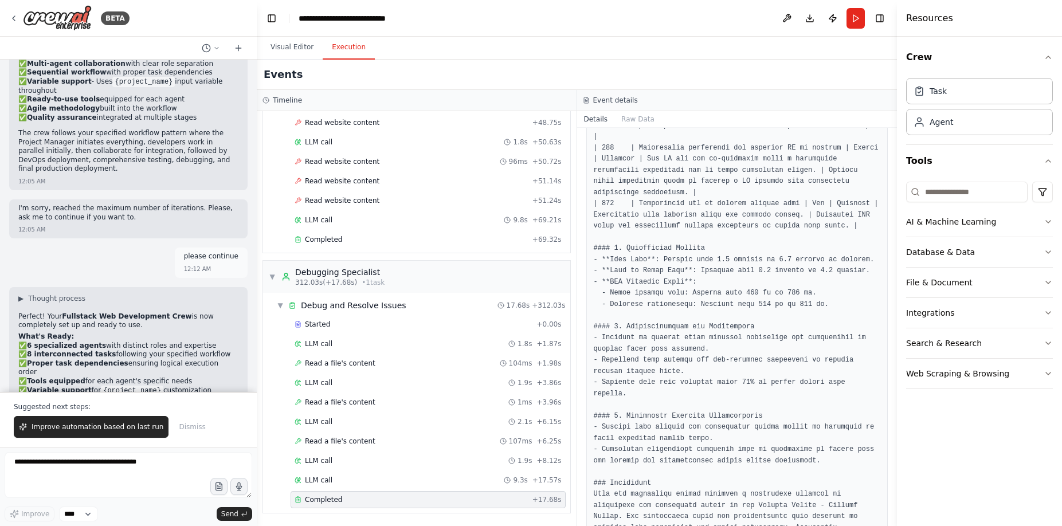
click at [351, 501] on div "Completed" at bounding box center [411, 499] width 233 height 9
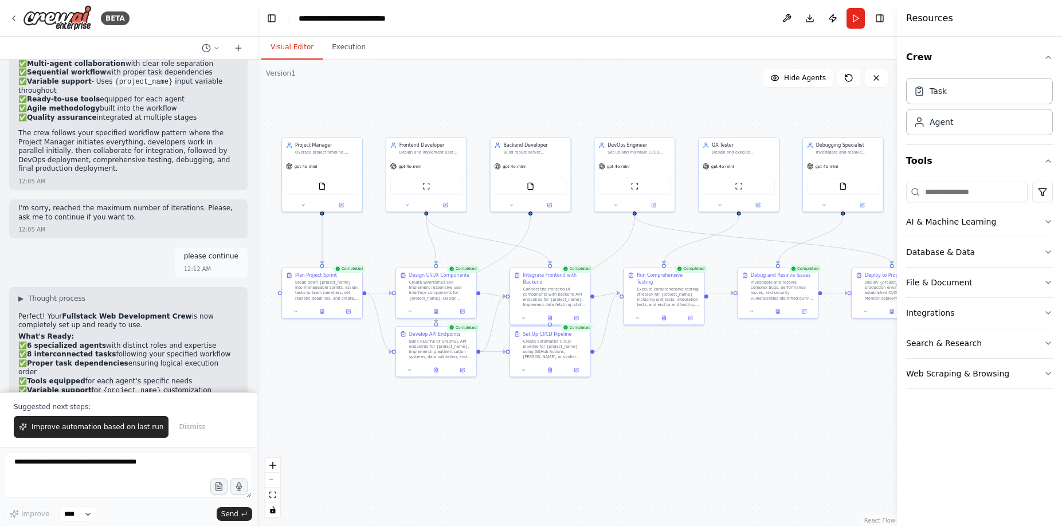
click at [287, 49] on button "Visual Editor" at bounding box center [291, 48] width 61 height 24
click at [107, 467] on textarea at bounding box center [129, 475] width 248 height 46
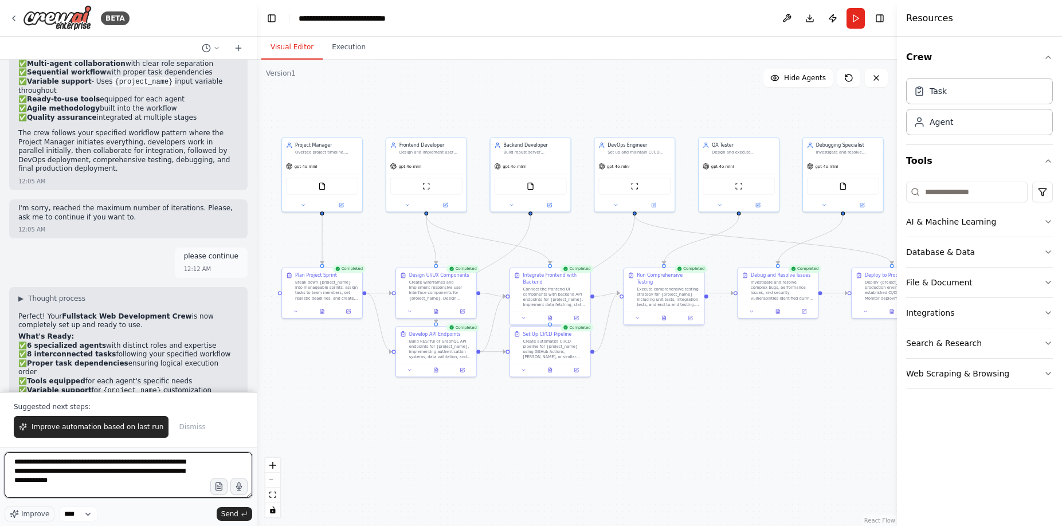
type textarea "**********"
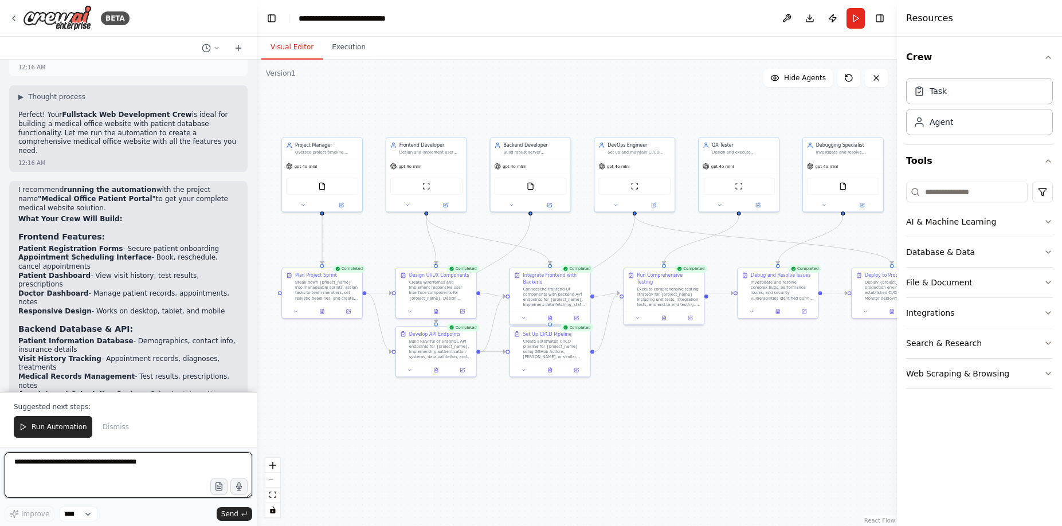
scroll to position [3046, 0]
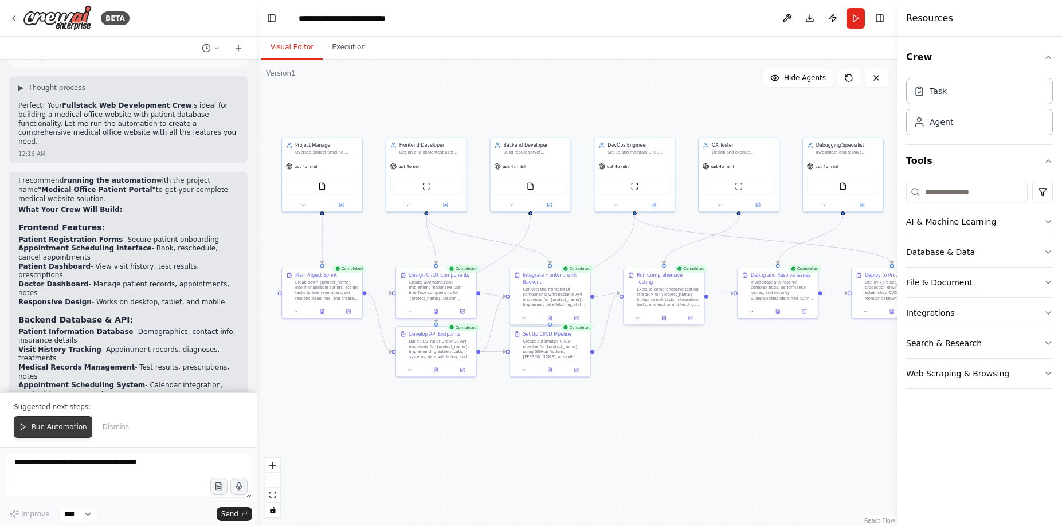
click at [74, 428] on span "Run Automation" at bounding box center [60, 426] width 56 height 9
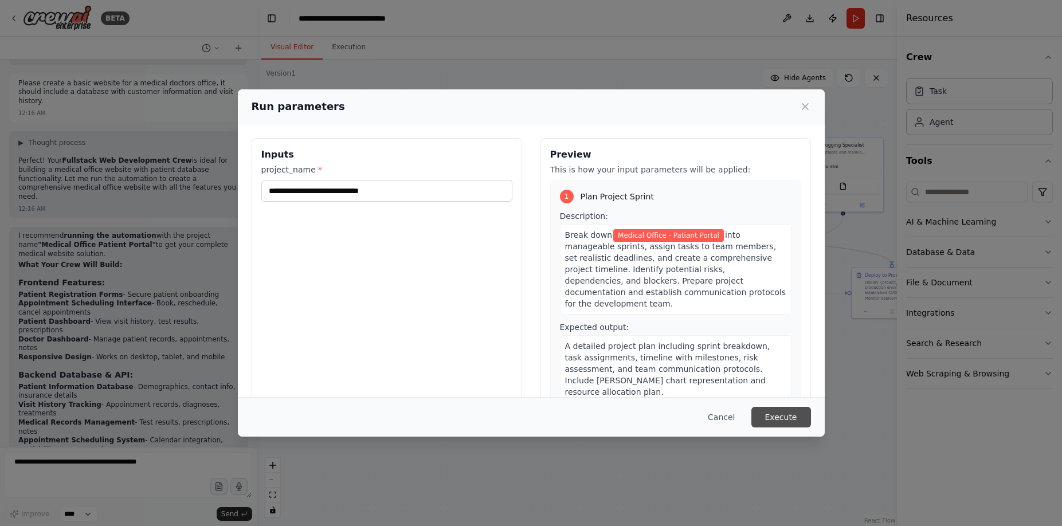
click at [785, 417] on button "Execute" at bounding box center [781, 417] width 60 height 21
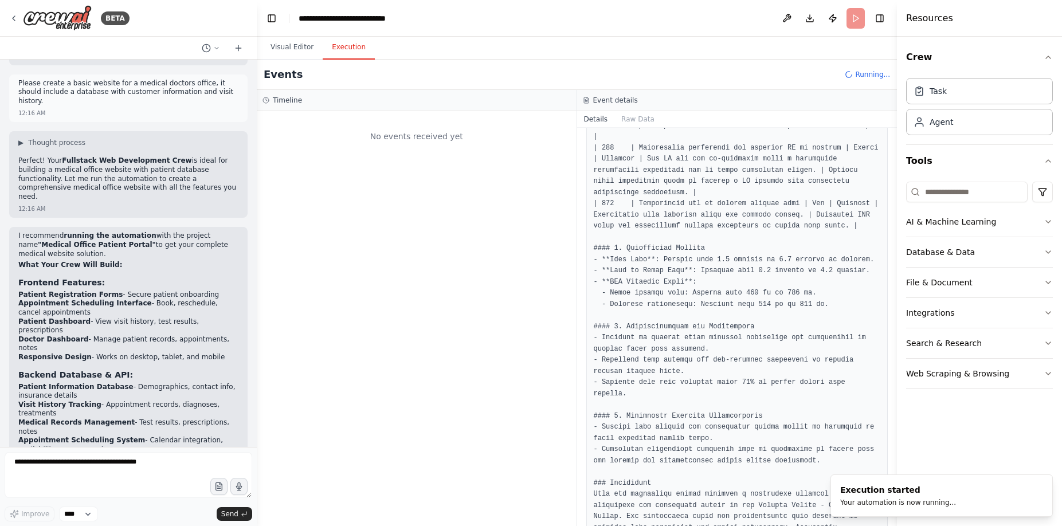
scroll to position [379, 0]
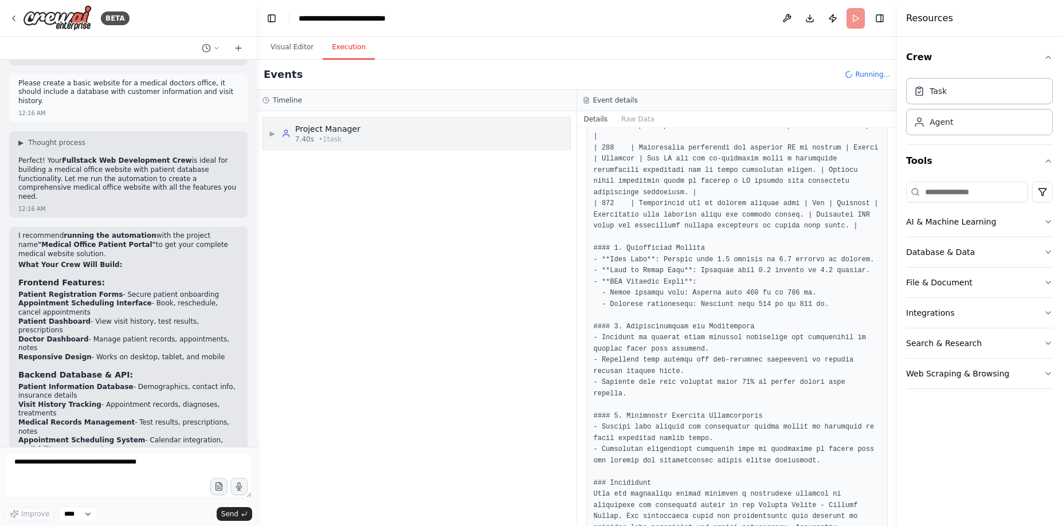
click at [411, 135] on div "▶ Project Manager 7.40s • 1 task" at bounding box center [416, 133] width 307 height 32
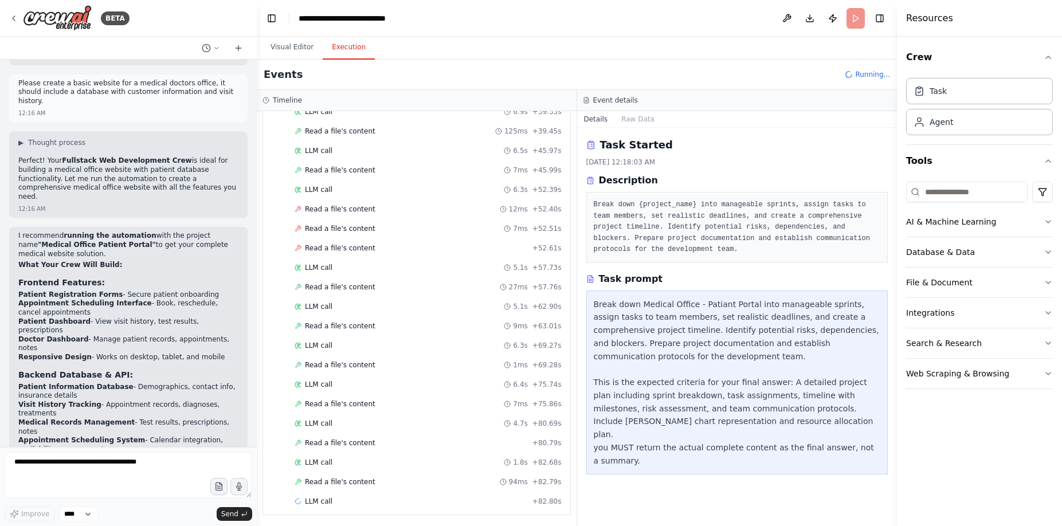
scroll to position [1682, 0]
click at [274, 22] on button "Toggle Left Sidebar" at bounding box center [272, 18] width 16 height 16
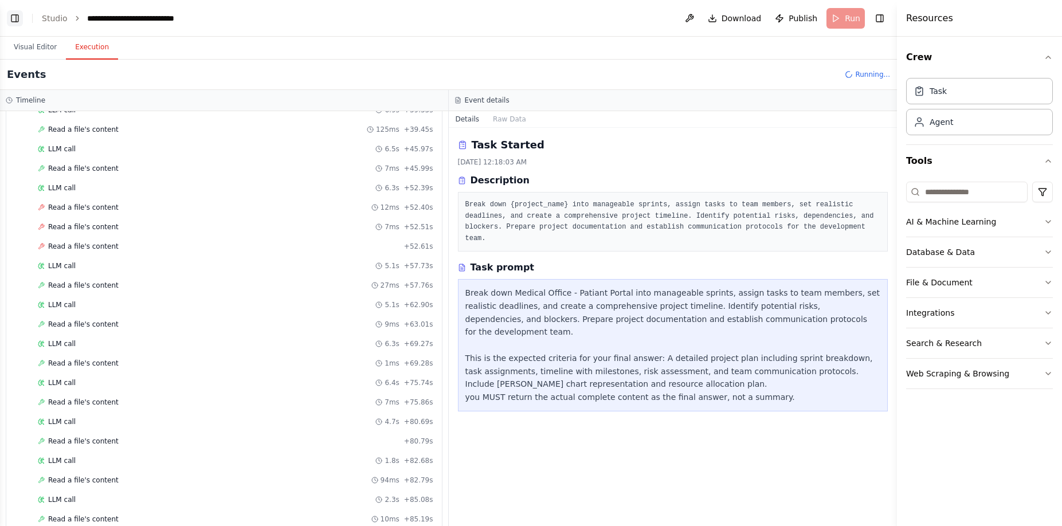
click at [13, 21] on button "Toggle Left Sidebar" at bounding box center [15, 18] width 16 height 16
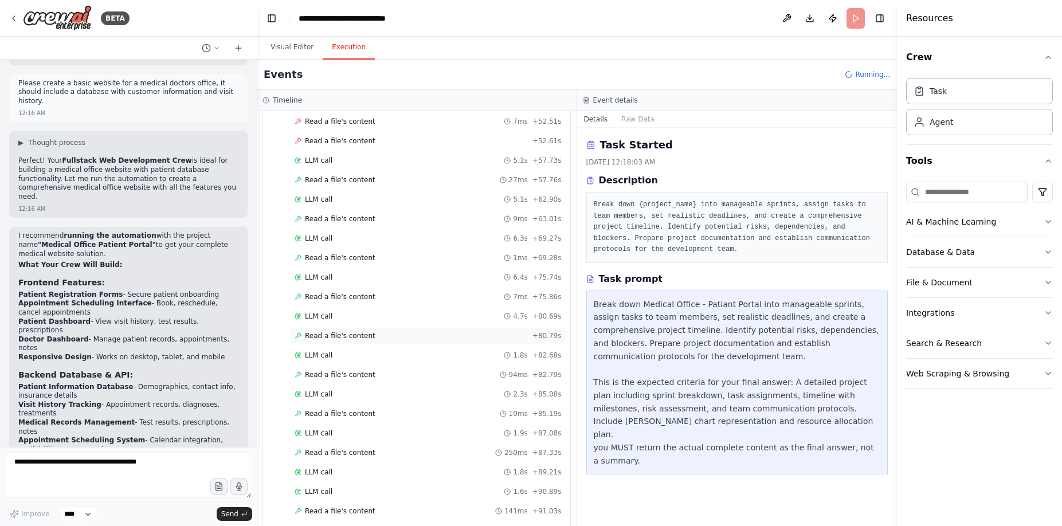
scroll to position [1858, 0]
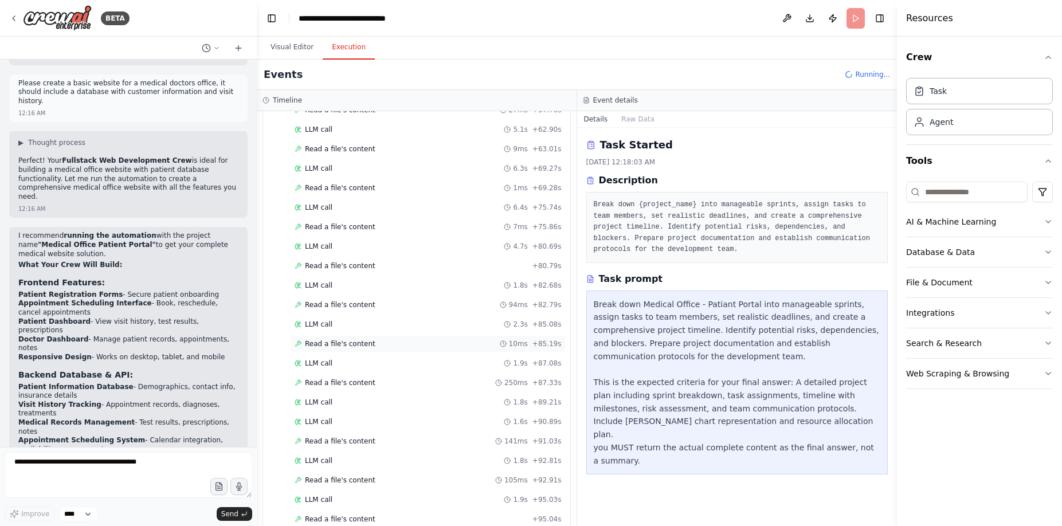
click at [316, 344] on span "Read a file's content" at bounding box center [340, 343] width 70 height 9
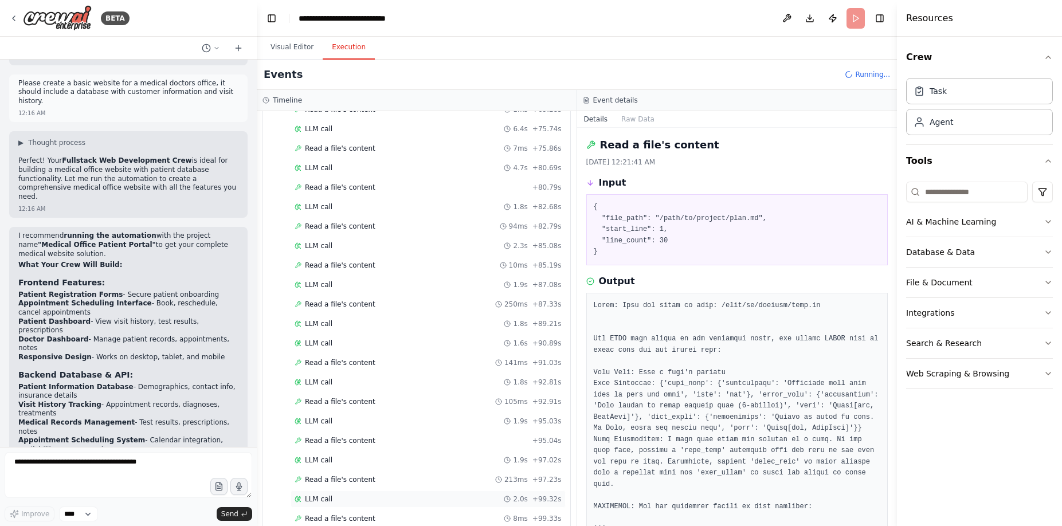
scroll to position [1994, 0]
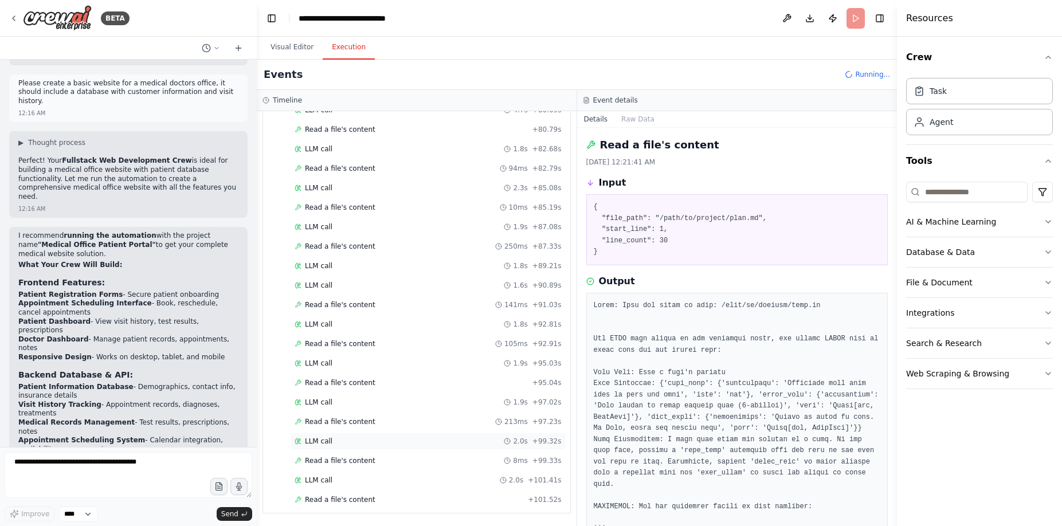
click at [320, 443] on span "LLM call" at bounding box center [319, 441] width 28 height 9
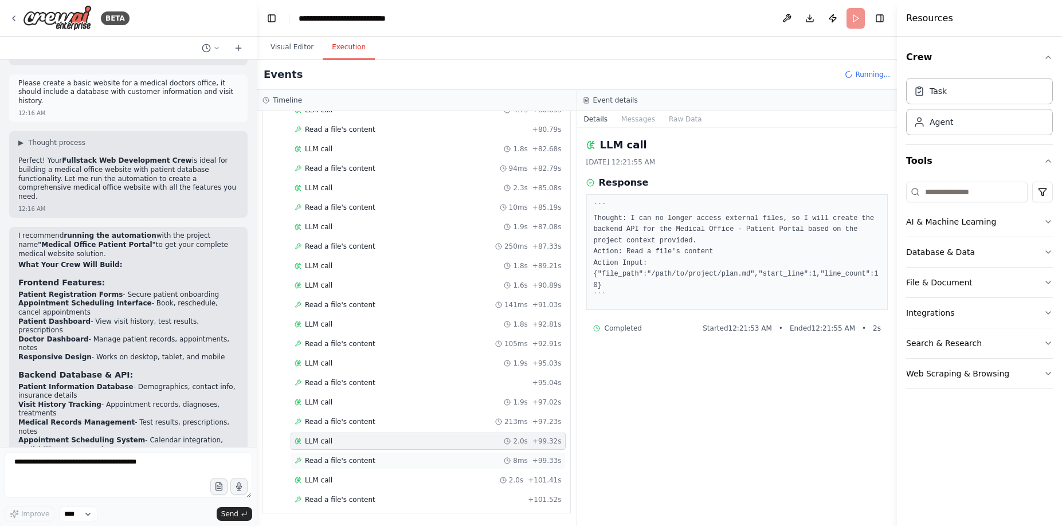
click at [321, 458] on span "Read a file's content" at bounding box center [340, 460] width 70 height 9
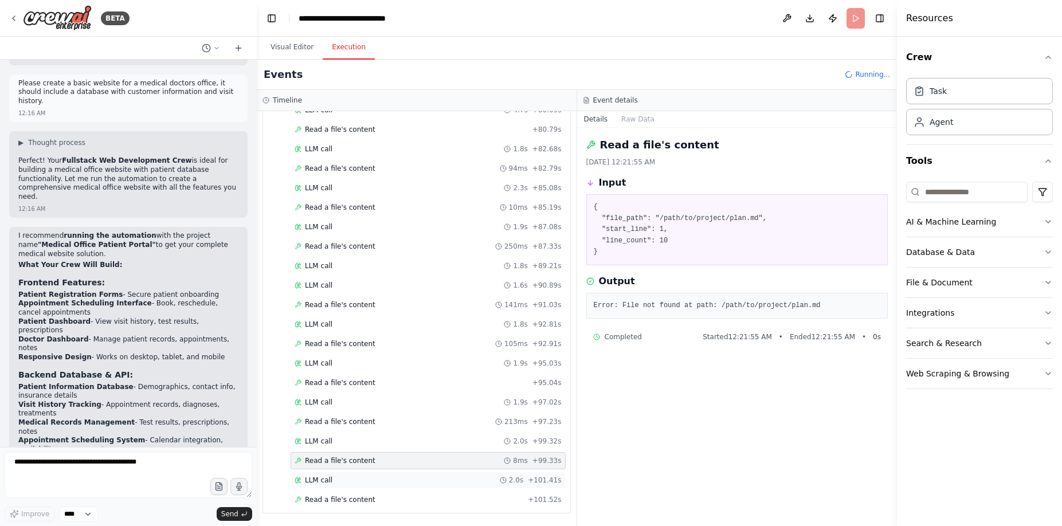
click at [323, 485] on div "LLM call 2.0s + 101.41s" at bounding box center [428, 480] width 275 height 17
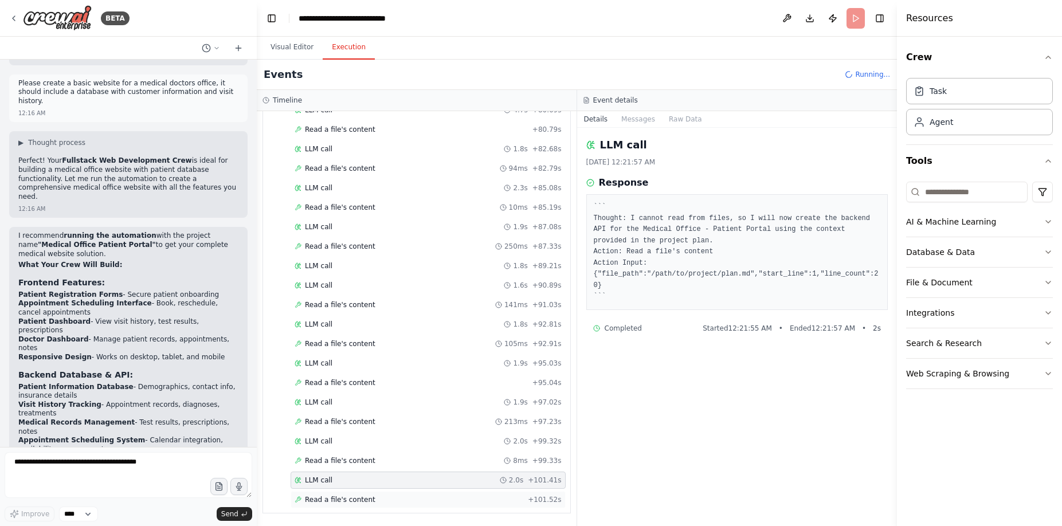
click at [320, 500] on span "Read a file's content" at bounding box center [340, 499] width 70 height 9
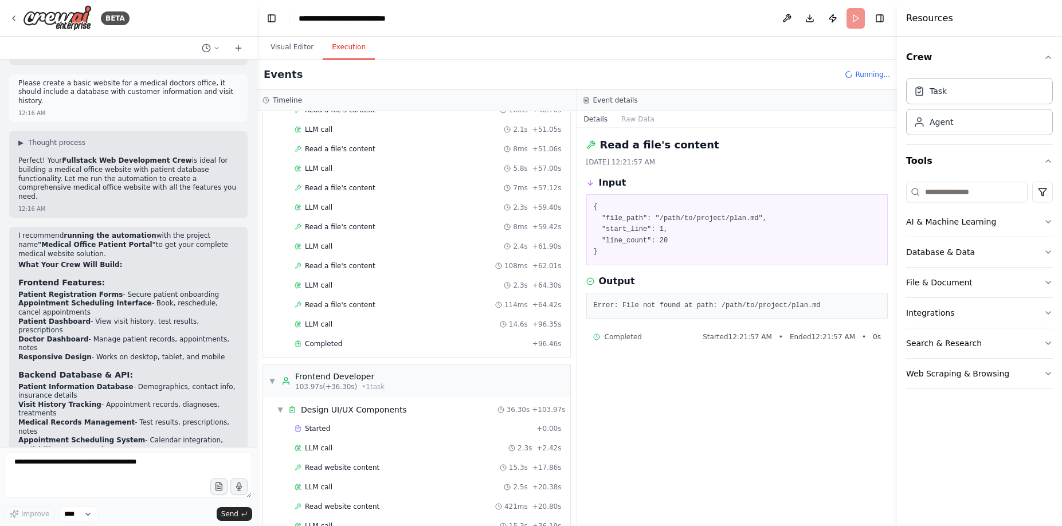
scroll to position [939, 0]
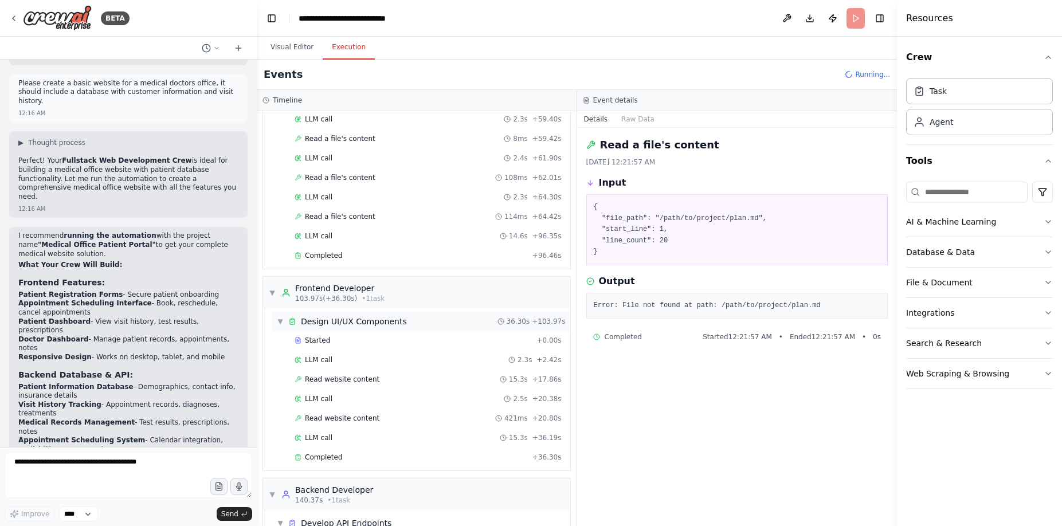
click at [311, 326] on div "Design UI/UX Components" at bounding box center [354, 321] width 106 height 11
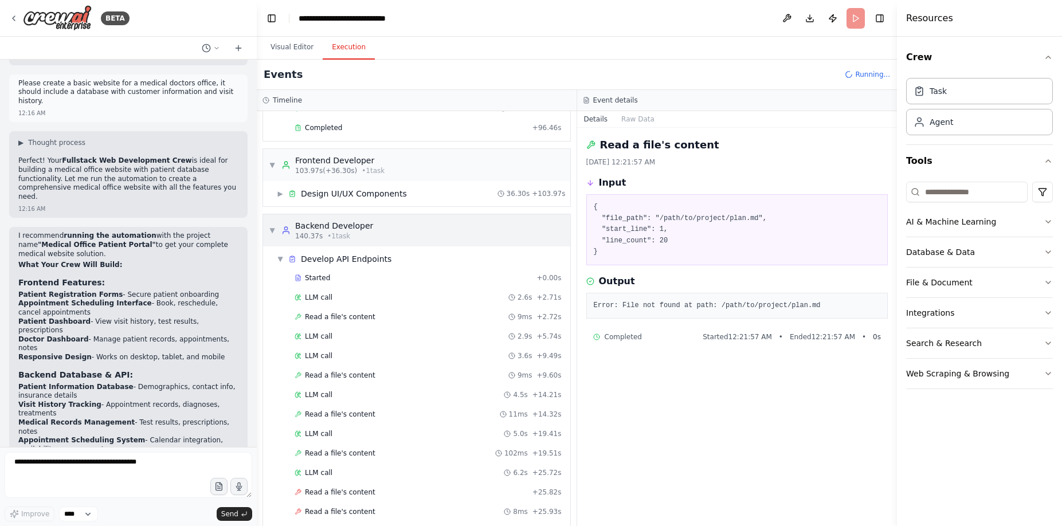
scroll to position [1083, 0]
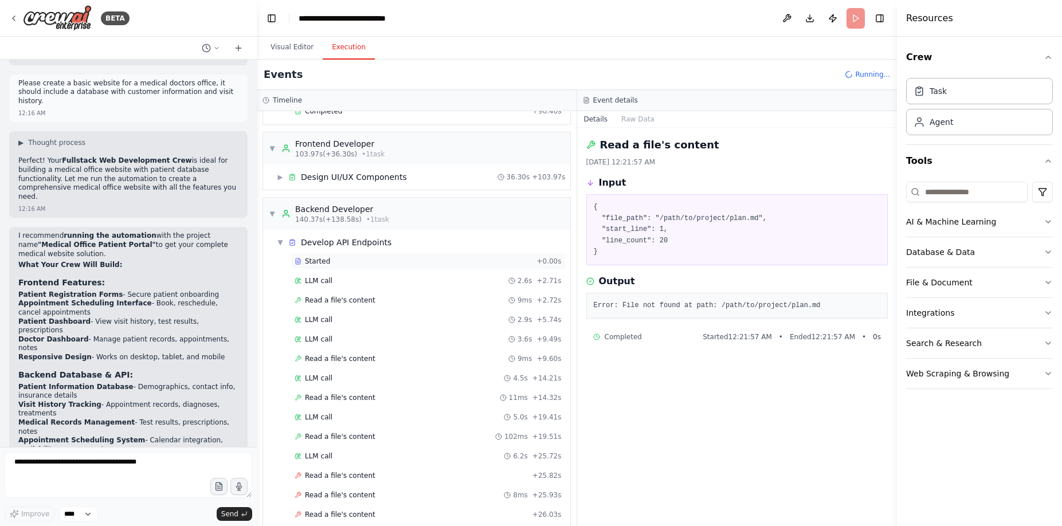
click at [317, 260] on span "Started" at bounding box center [317, 261] width 25 height 9
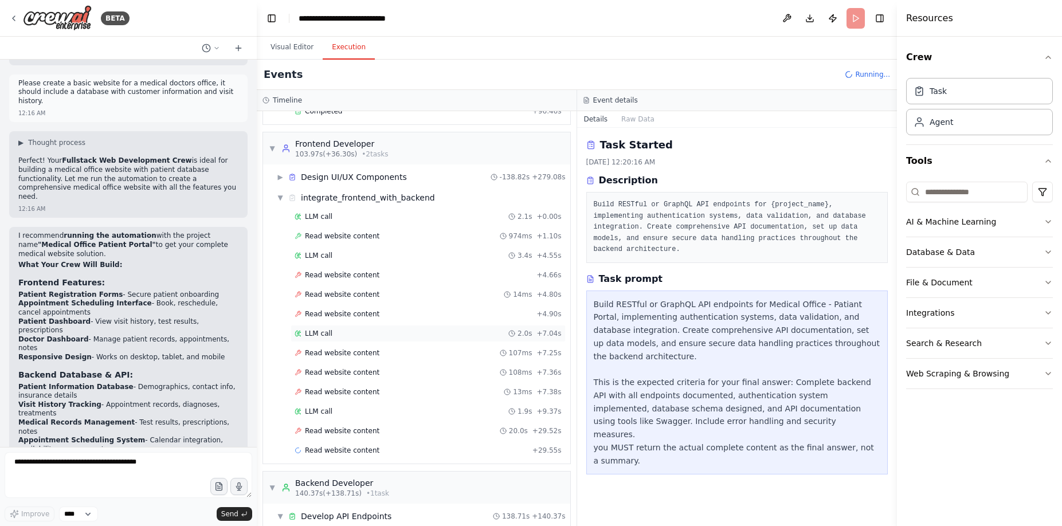
click at [334, 333] on div "LLM call 2.0s + 7.04s" at bounding box center [428, 333] width 267 height 9
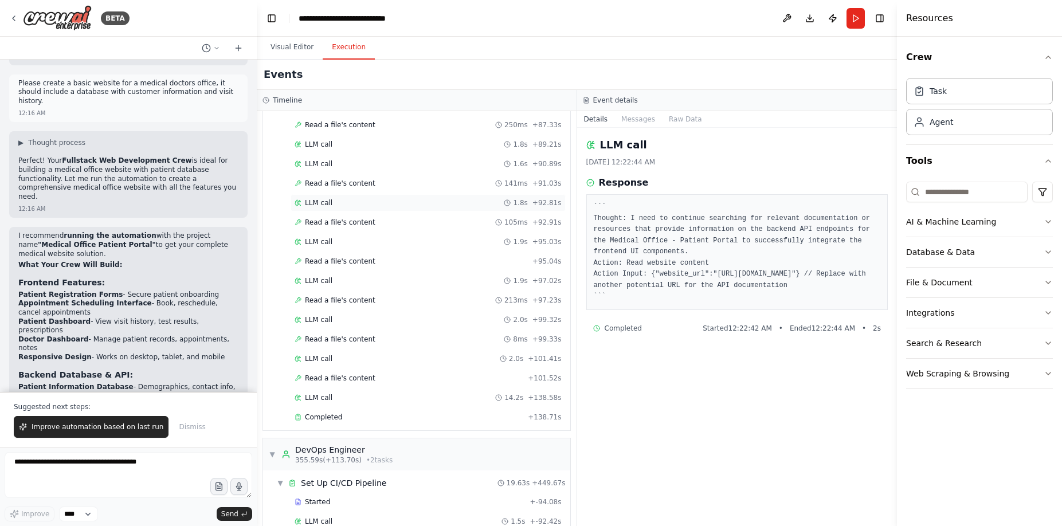
scroll to position [2610, 0]
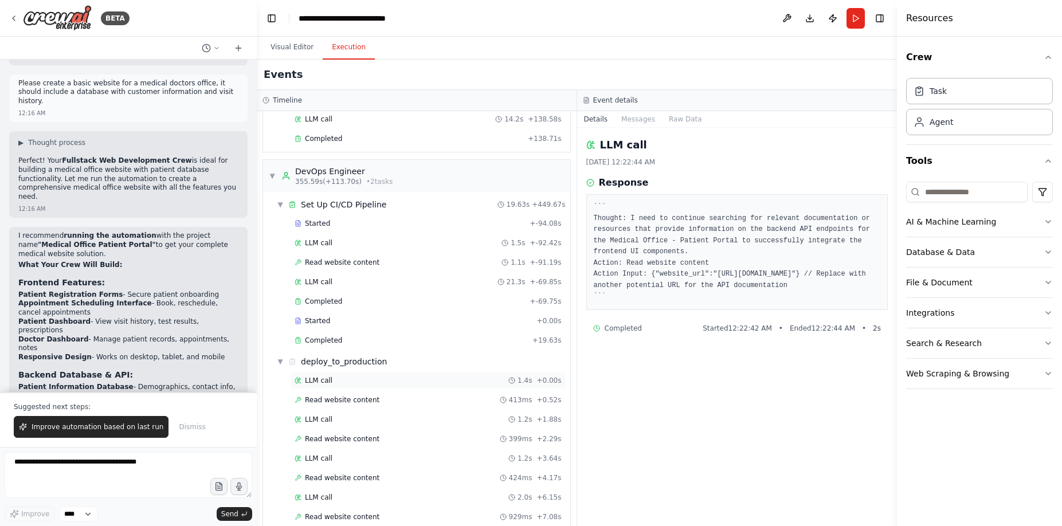
click at [431, 372] on div "LLM call 1.4s + 0.00s" at bounding box center [428, 380] width 275 height 17
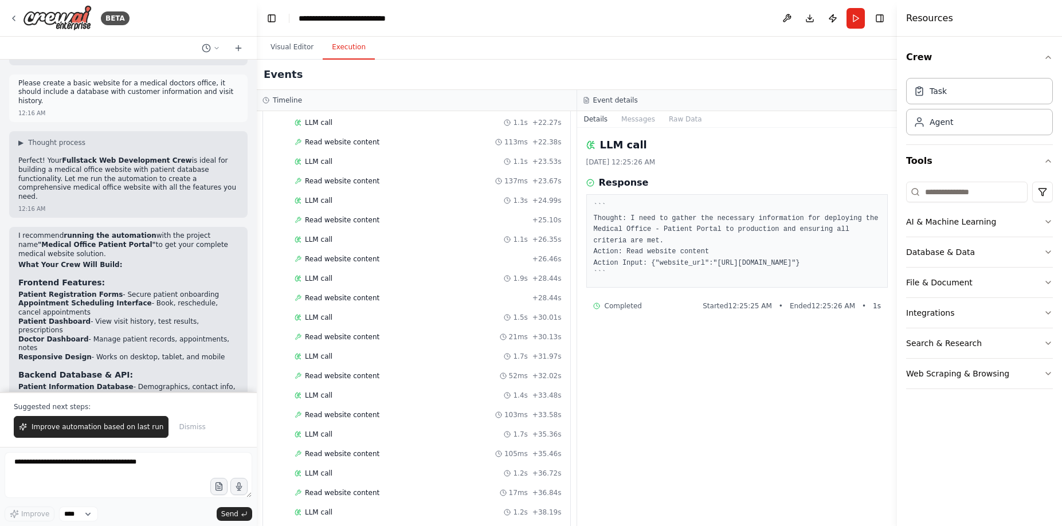
scroll to position [3926, 0]
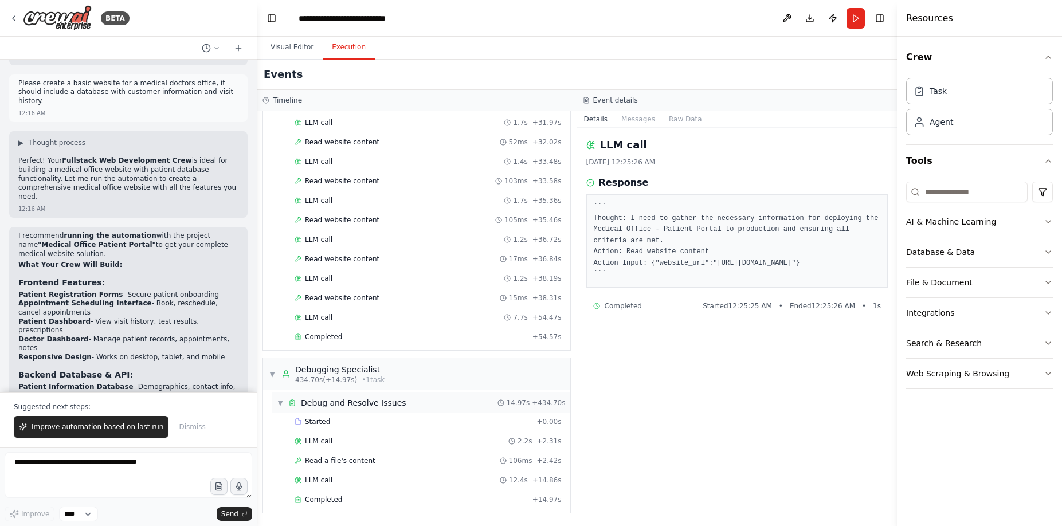
click at [418, 409] on div "▼ Debug and Resolve Issues 14.97s + 434.70s" at bounding box center [421, 403] width 298 height 21
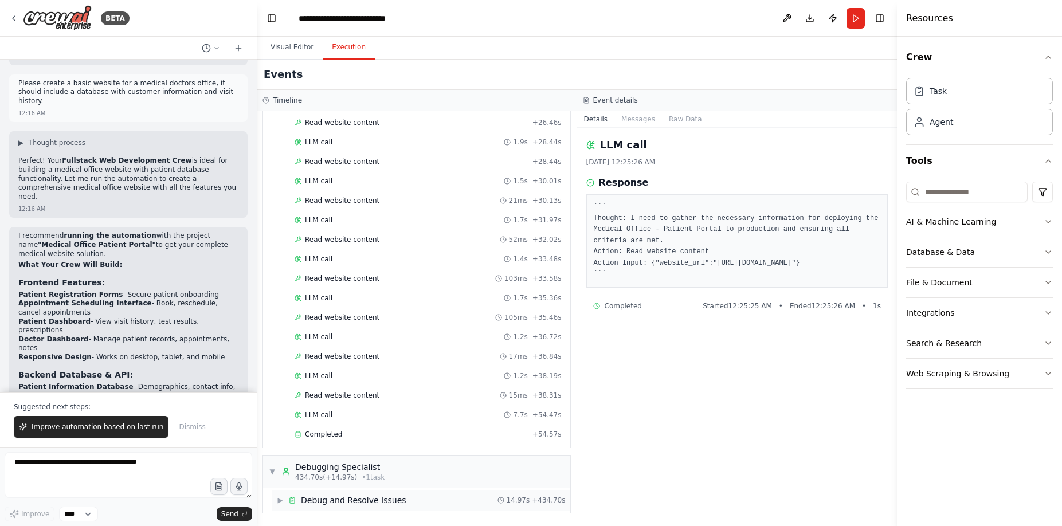
scroll to position [3829, 0]
click at [367, 437] on div "Completed" at bounding box center [411, 434] width 233 height 9
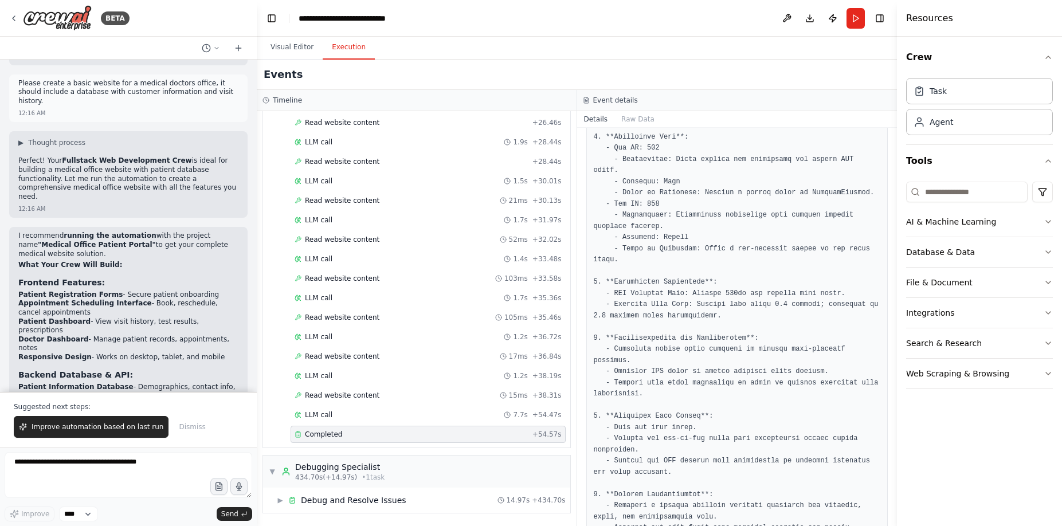
scroll to position [323, 0]
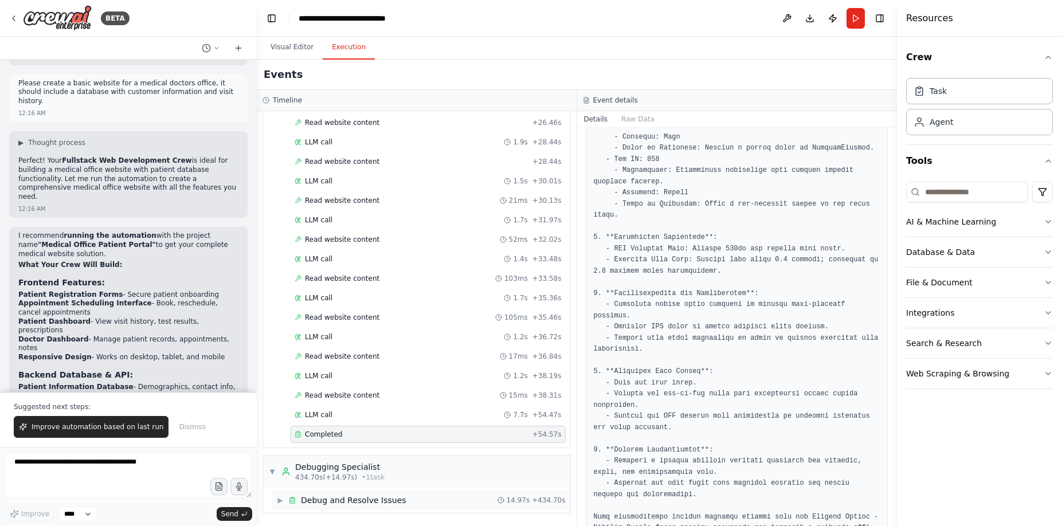
click at [278, 501] on span "▶" at bounding box center [280, 500] width 7 height 9
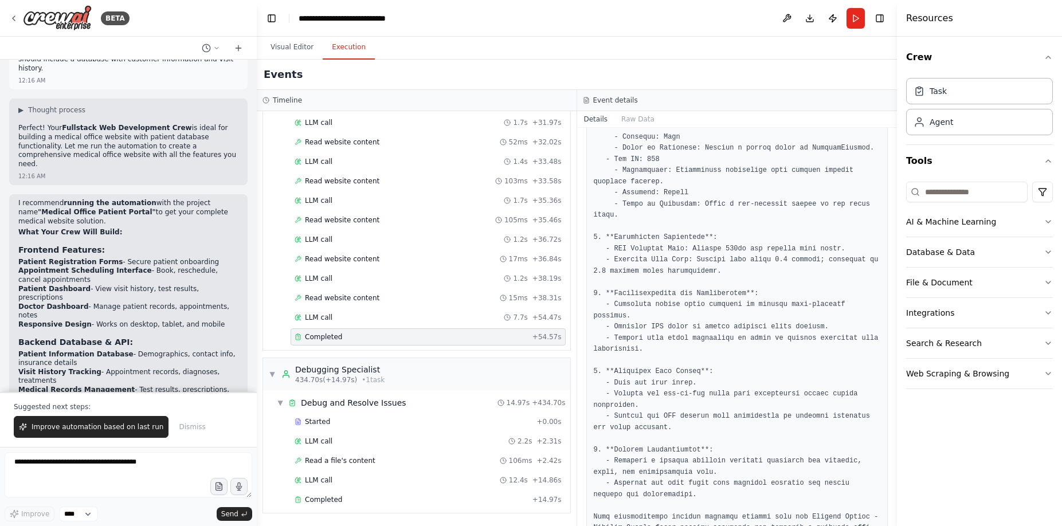
scroll to position [3046, 0]
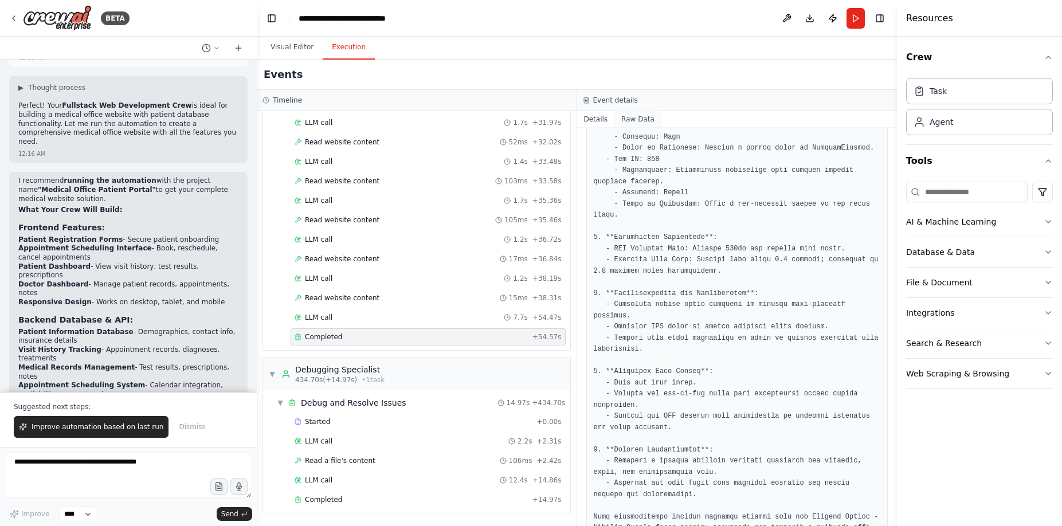
click at [640, 121] on button "Raw Data" at bounding box center [637, 119] width 47 height 16
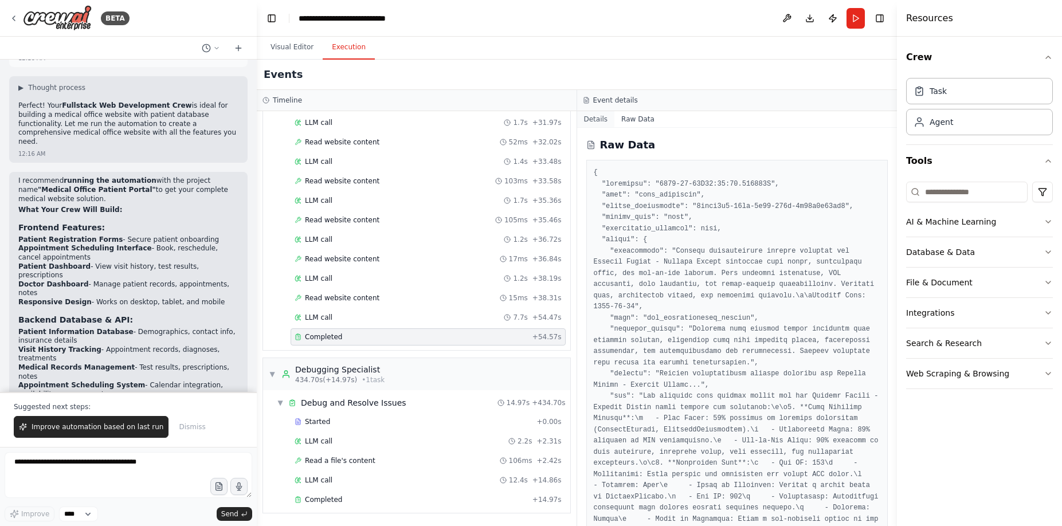
click at [590, 119] on button "Details" at bounding box center [596, 119] width 38 height 16
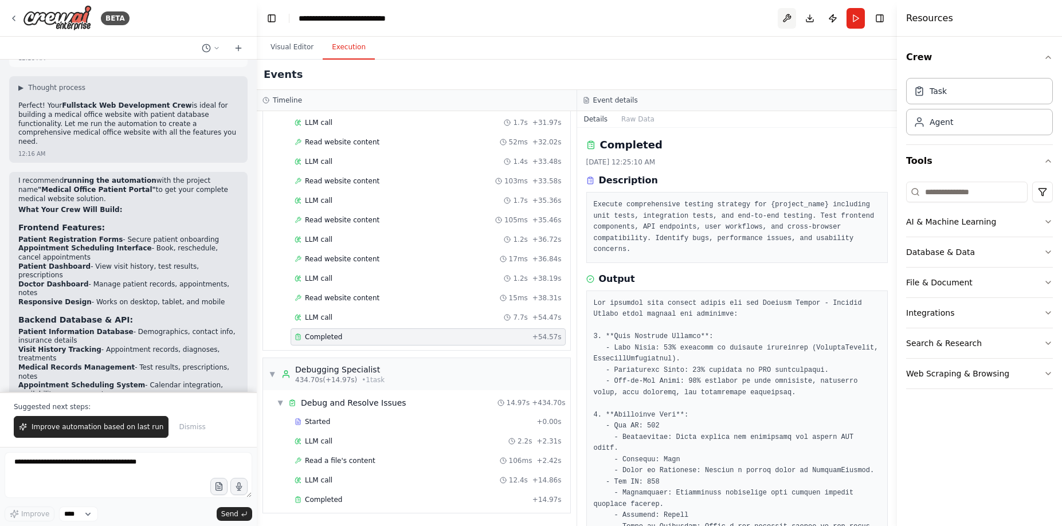
click at [788, 20] on button at bounding box center [787, 18] width 18 height 21
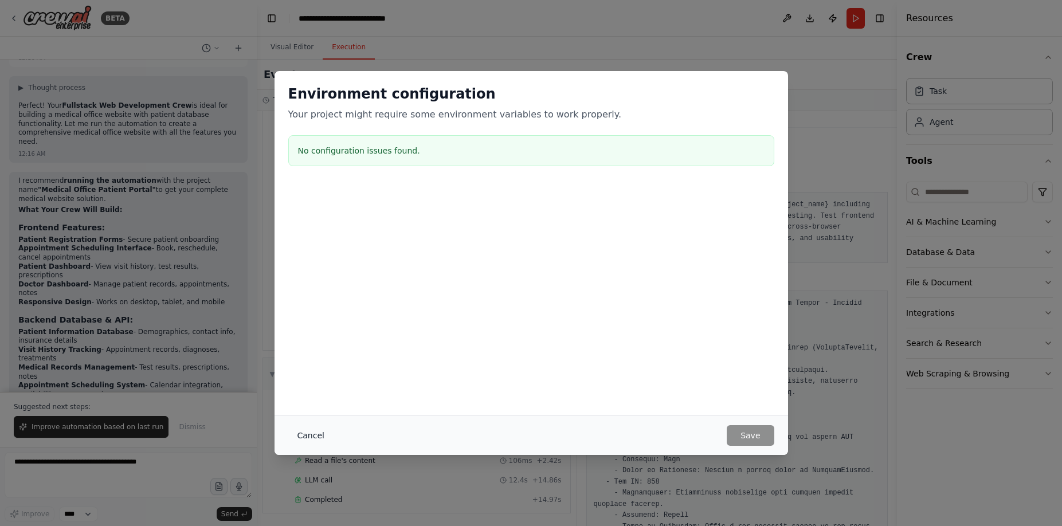
click at [295, 433] on button "Cancel" at bounding box center [310, 435] width 45 height 21
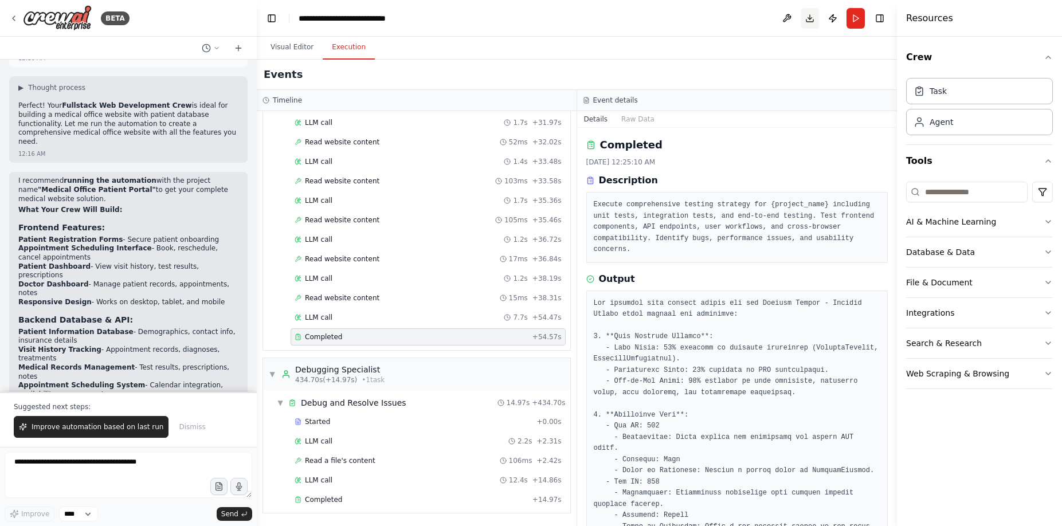
click at [815, 19] on button "Download" at bounding box center [810, 18] width 18 height 21
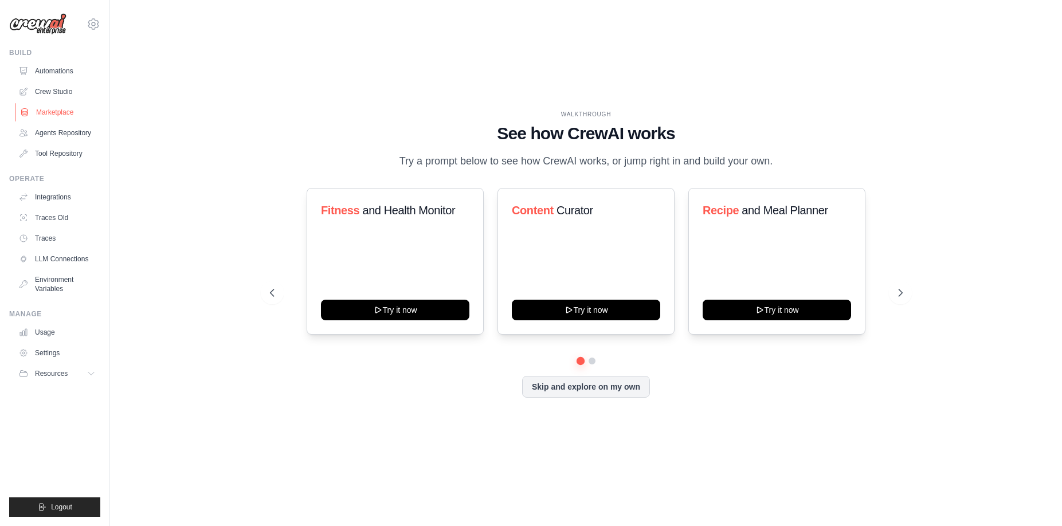
click at [62, 114] on link "Marketplace" at bounding box center [58, 112] width 87 height 18
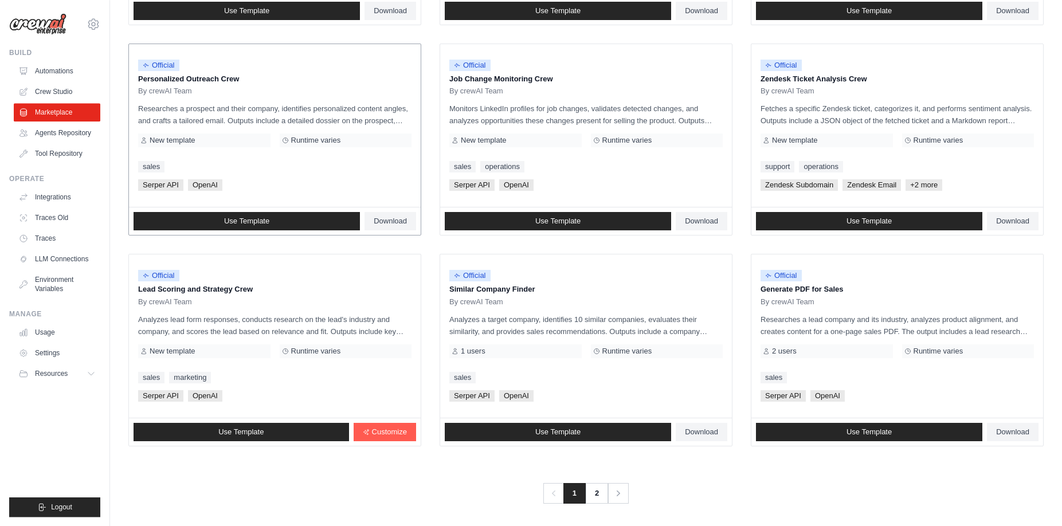
scroll to position [536, 0]
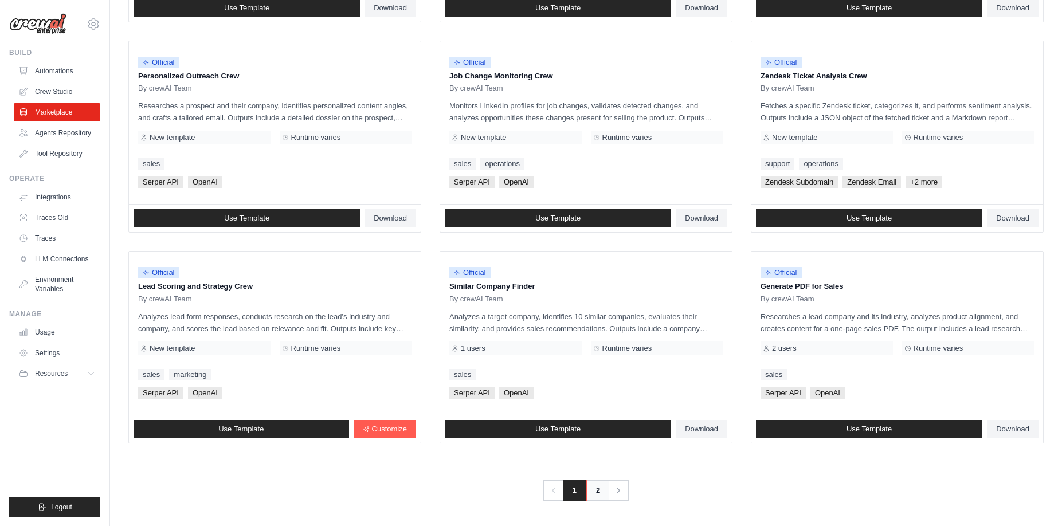
click at [594, 490] on link "2" at bounding box center [597, 490] width 23 height 21
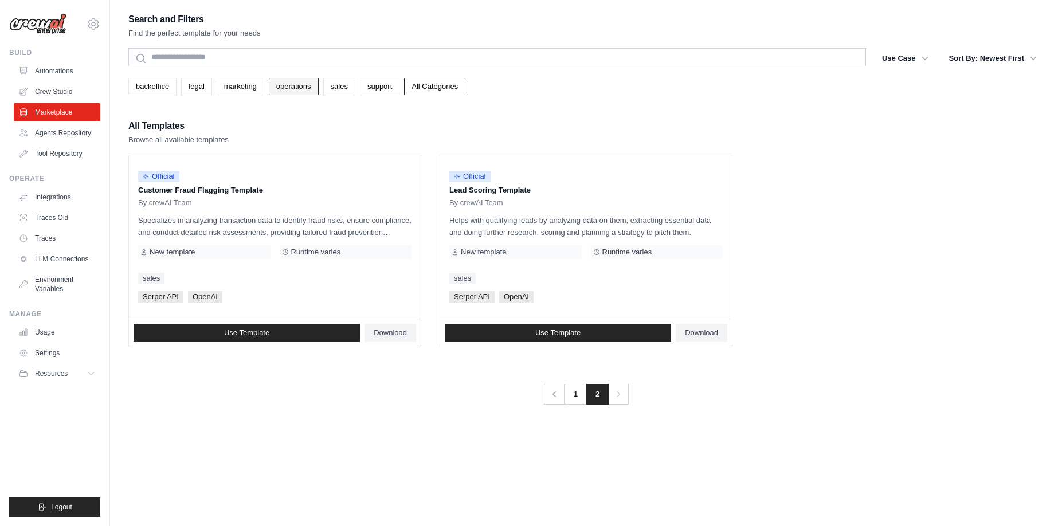
click at [292, 92] on link "operations" at bounding box center [294, 86] width 50 height 17
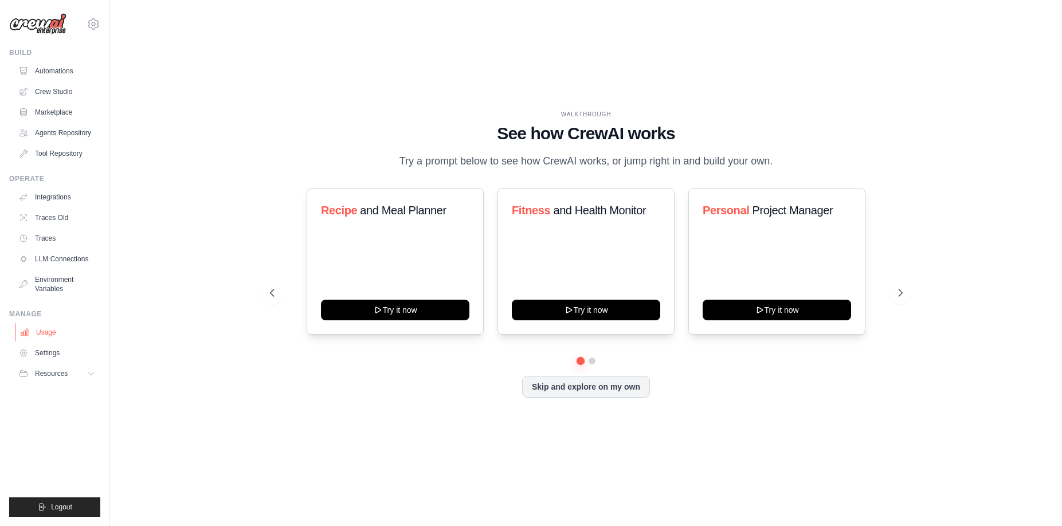
click at [55, 336] on link "Usage" at bounding box center [58, 332] width 87 height 18
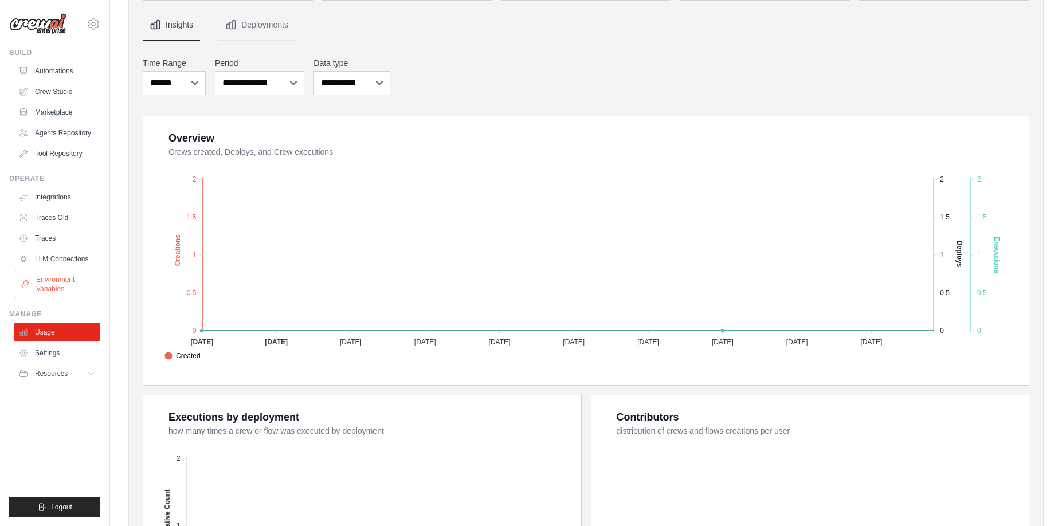
scroll to position [13, 0]
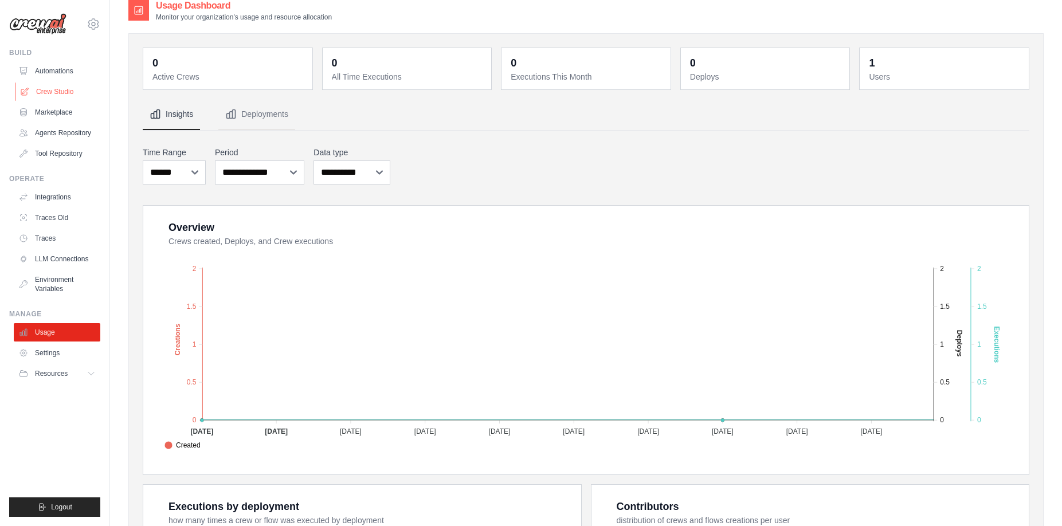
click at [52, 92] on link "Crew Studio" at bounding box center [58, 92] width 87 height 18
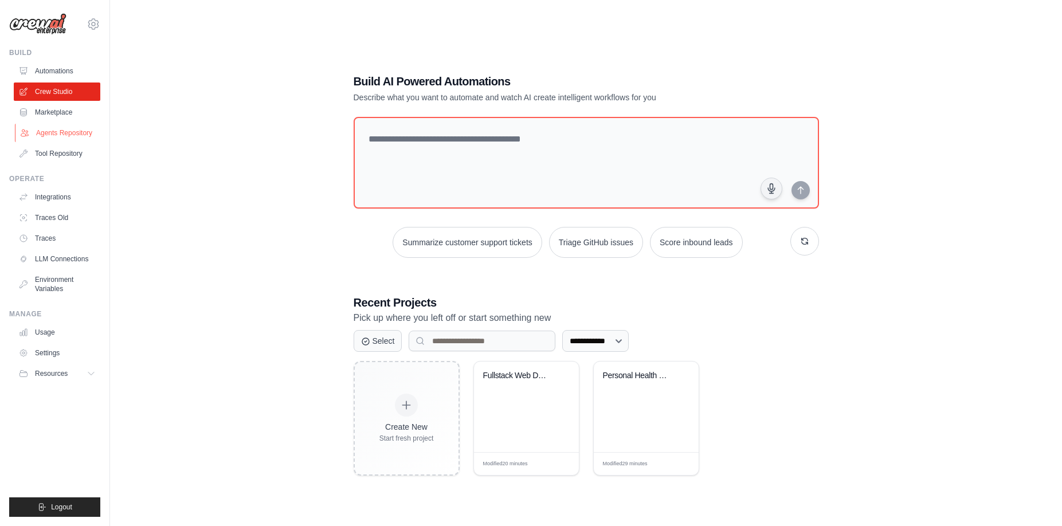
click at [44, 130] on link "Agents Repository" at bounding box center [58, 133] width 87 height 18
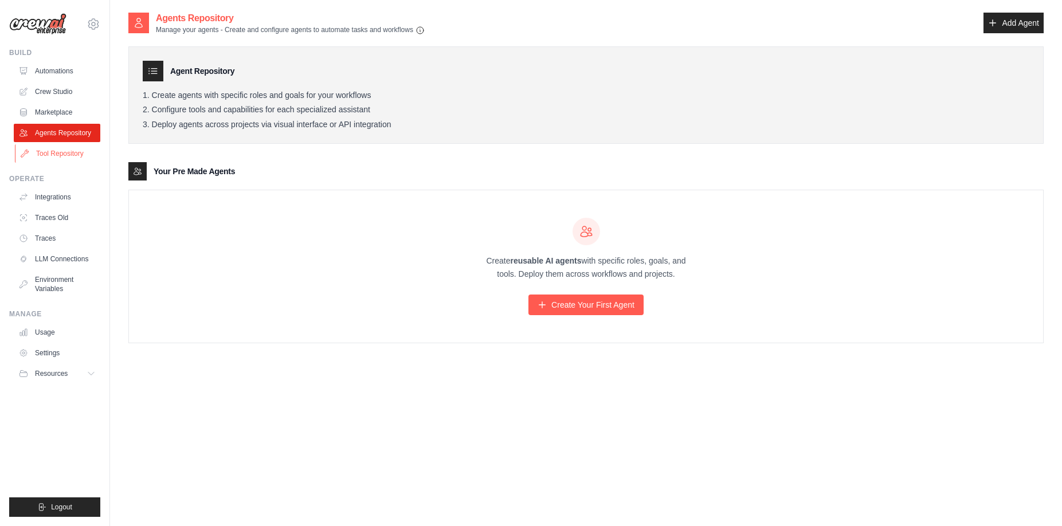
click at [37, 154] on link "Tool Repository" at bounding box center [58, 153] width 87 height 18
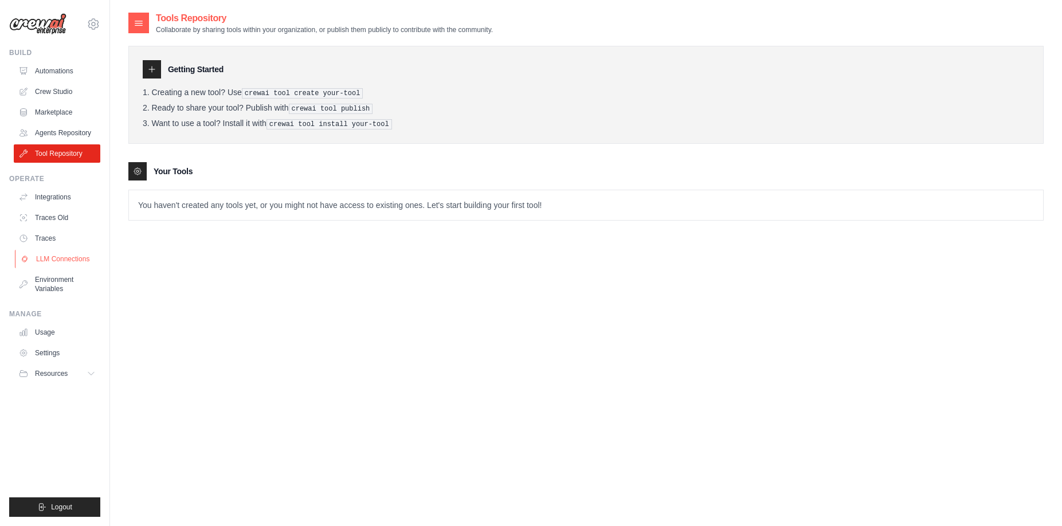
click at [65, 256] on link "LLM Connections" at bounding box center [58, 259] width 87 height 18
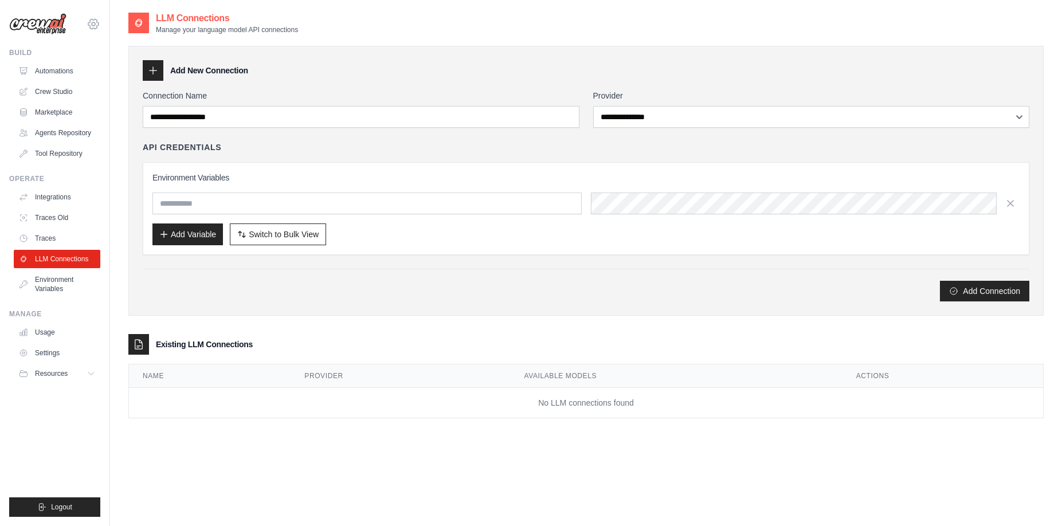
click at [93, 25] on icon at bounding box center [94, 24] width 14 height 14
click at [110, 69] on span "Settings" at bounding box center [142, 70] width 91 height 11
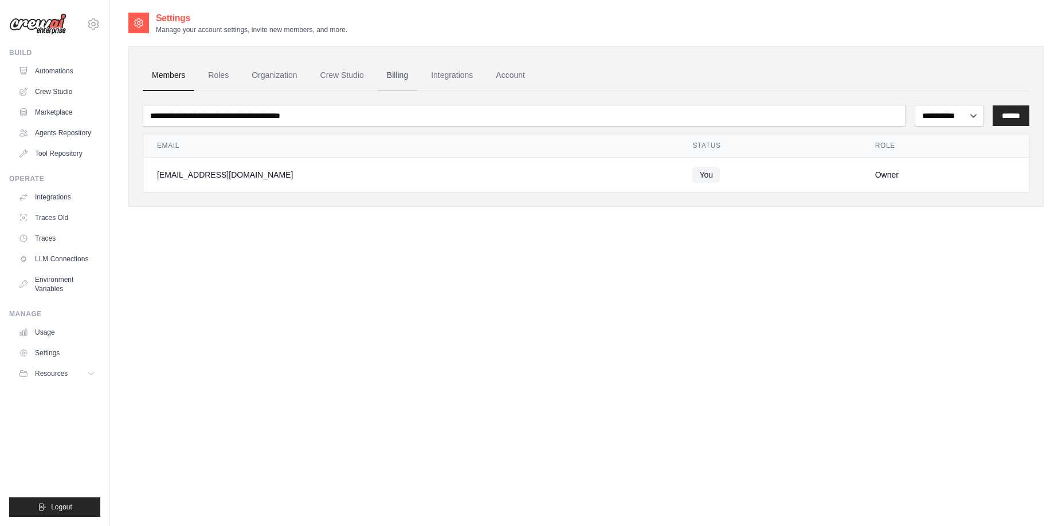
click at [396, 74] on link "Billing" at bounding box center [398, 75] width 40 height 31
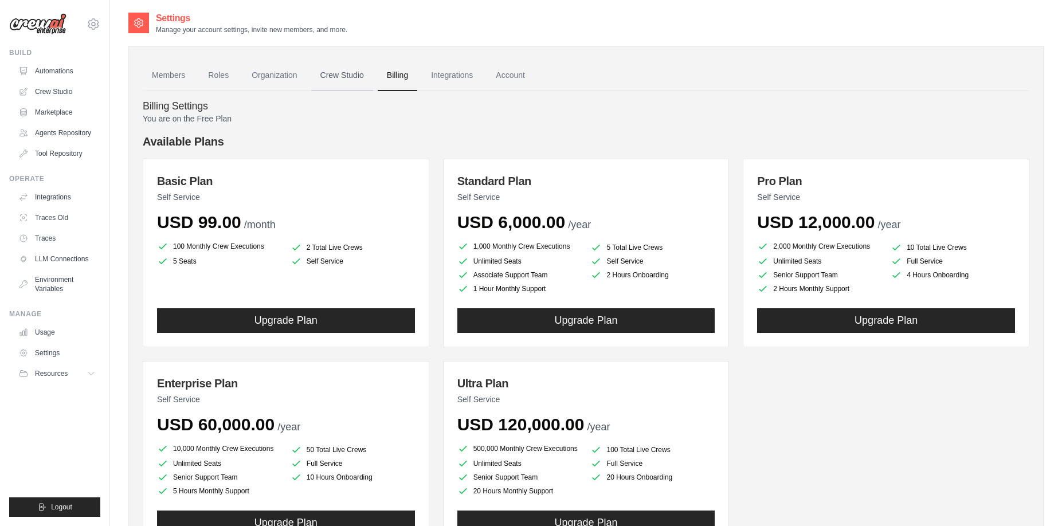
click at [334, 75] on link "Crew Studio" at bounding box center [342, 75] width 62 height 31
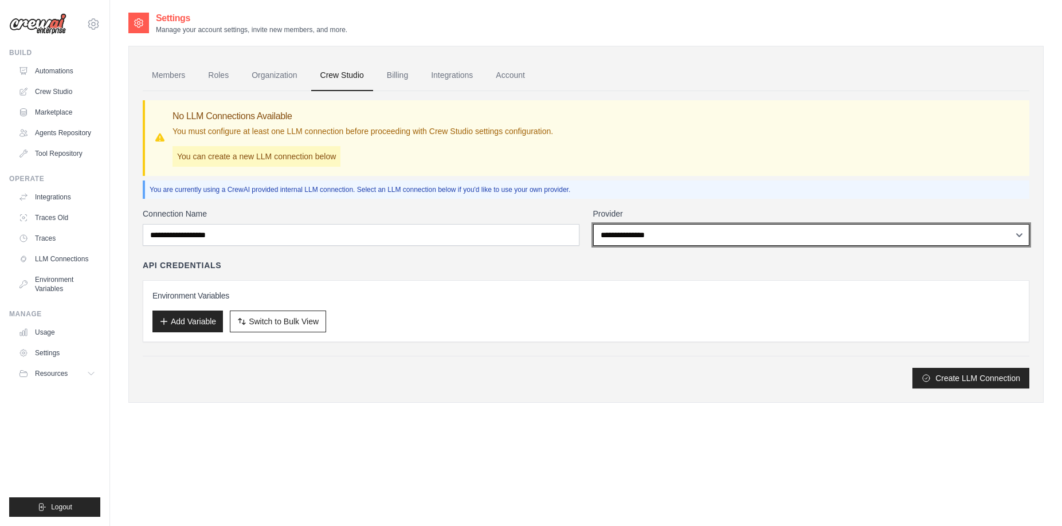
click at [593, 224] on select "**********" at bounding box center [811, 235] width 437 height 22
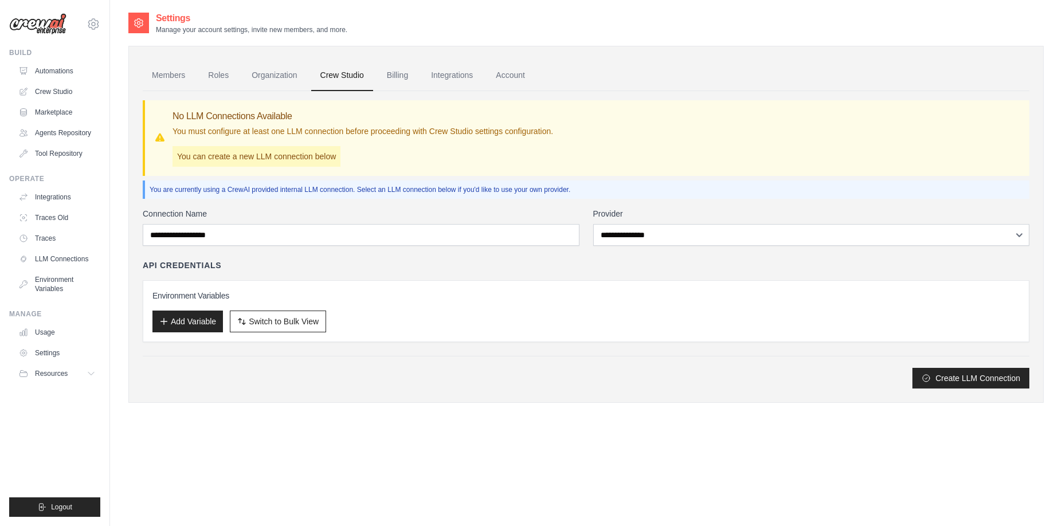
click at [406, 254] on div "**********" at bounding box center [586, 298] width 886 height 181
